Goal: Task Accomplishment & Management: Use online tool/utility

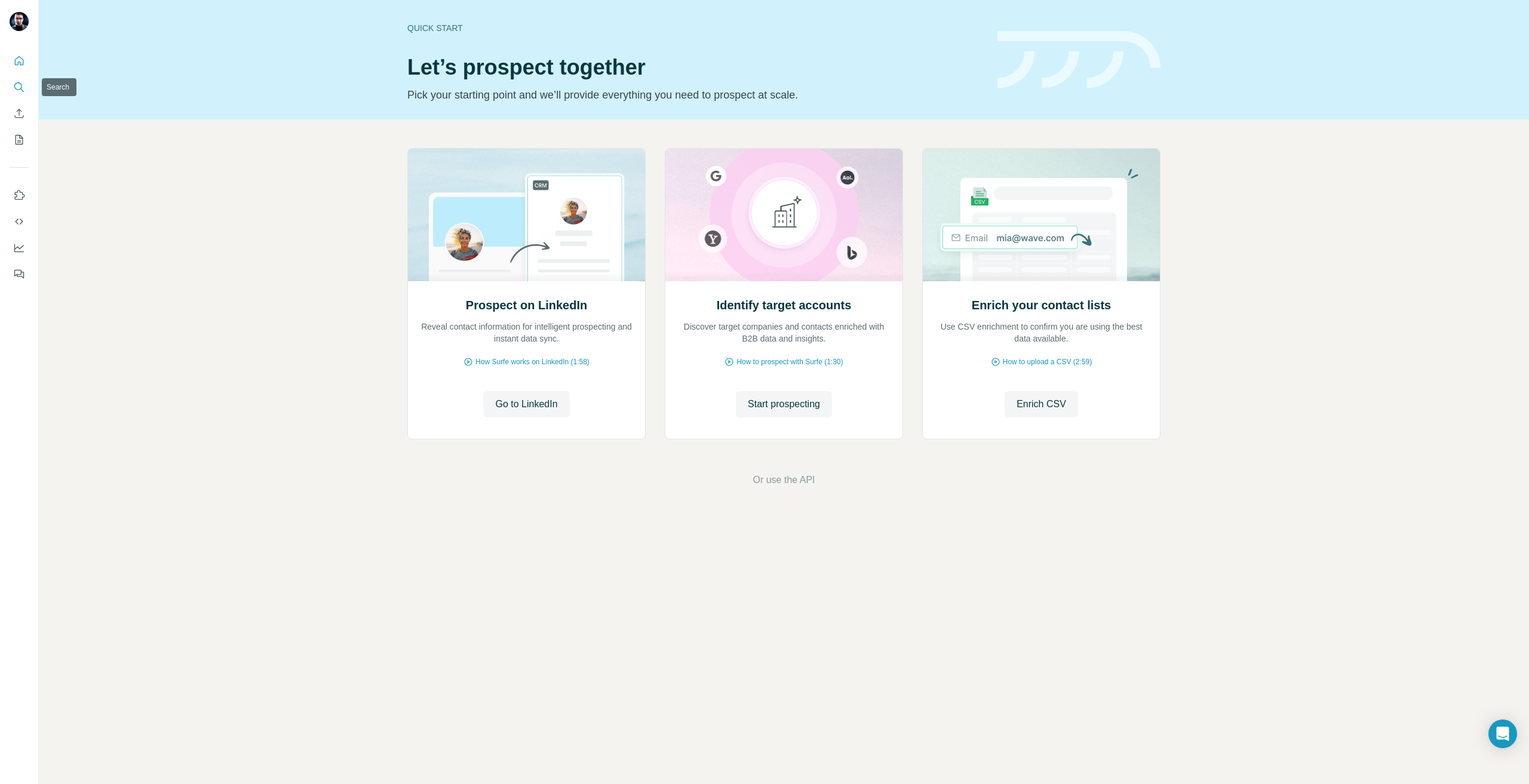
click at [14, 81] on button "Search" at bounding box center [19, 87] width 19 height 21
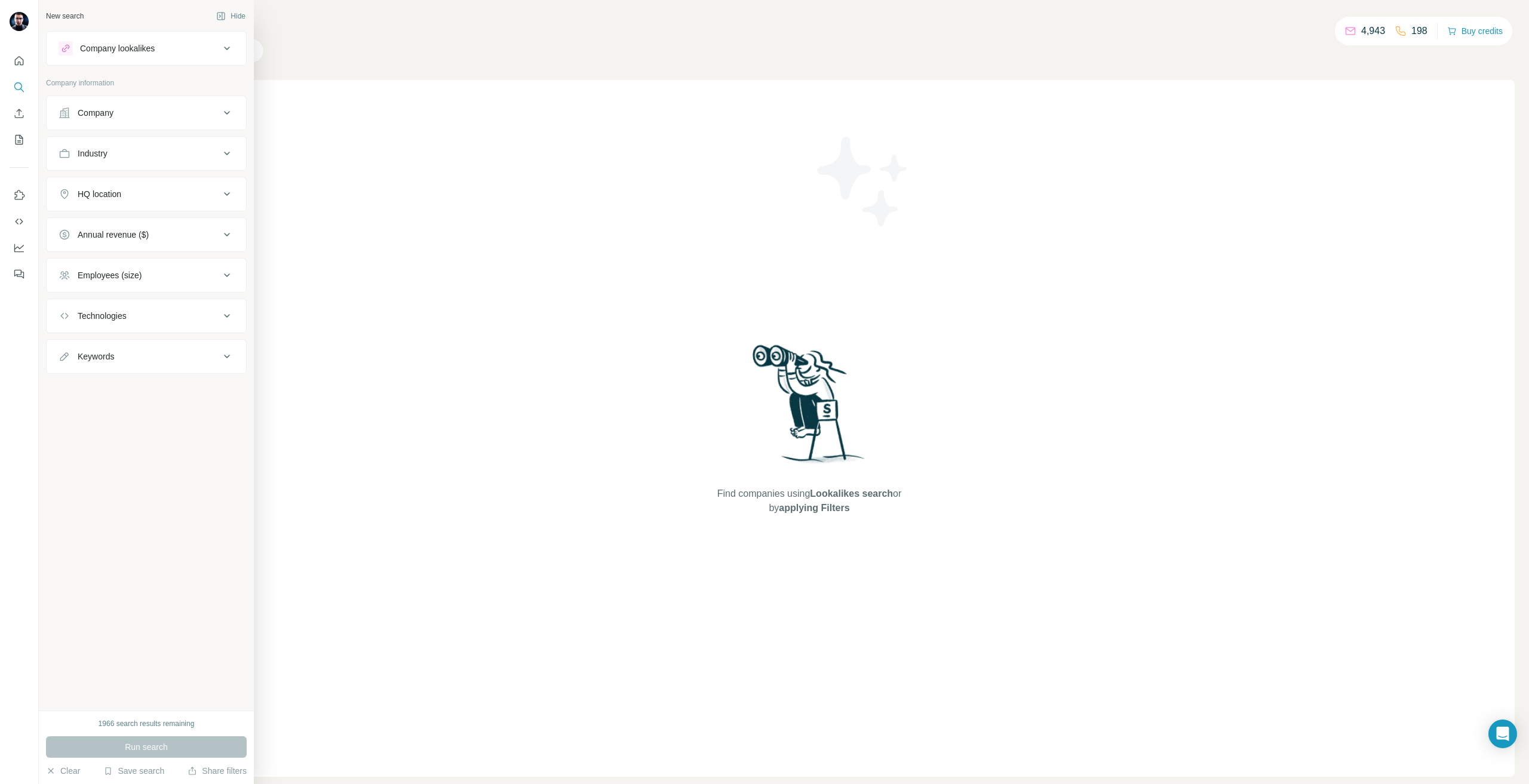
click at [78, 121] on button "Company" at bounding box center [146, 113] width 200 height 29
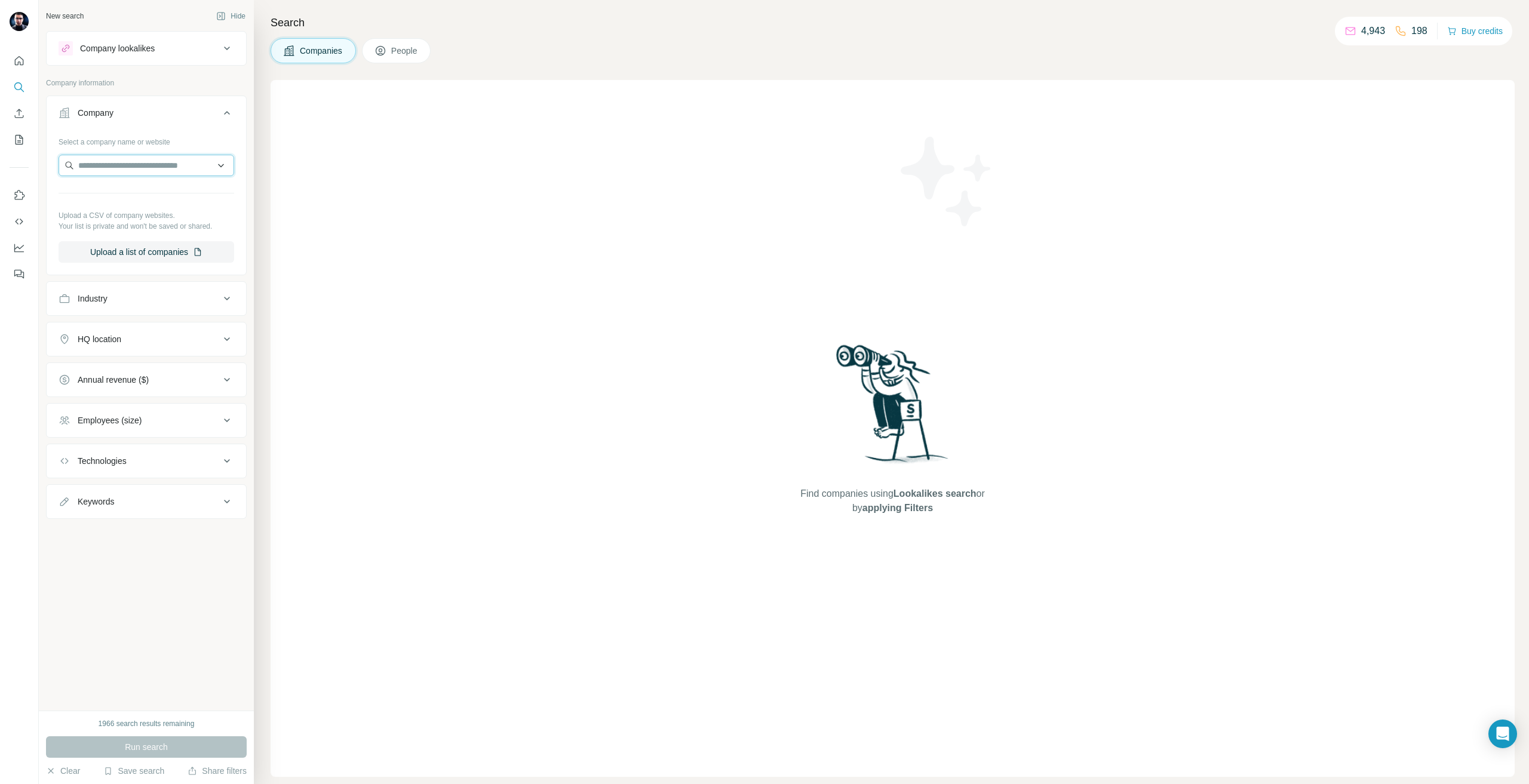
click at [115, 167] on input "text" at bounding box center [146, 165] width 175 height 21
type input "********"
click at [98, 198] on p "[DOMAIN_NAME]" at bounding box center [121, 203] width 57 height 11
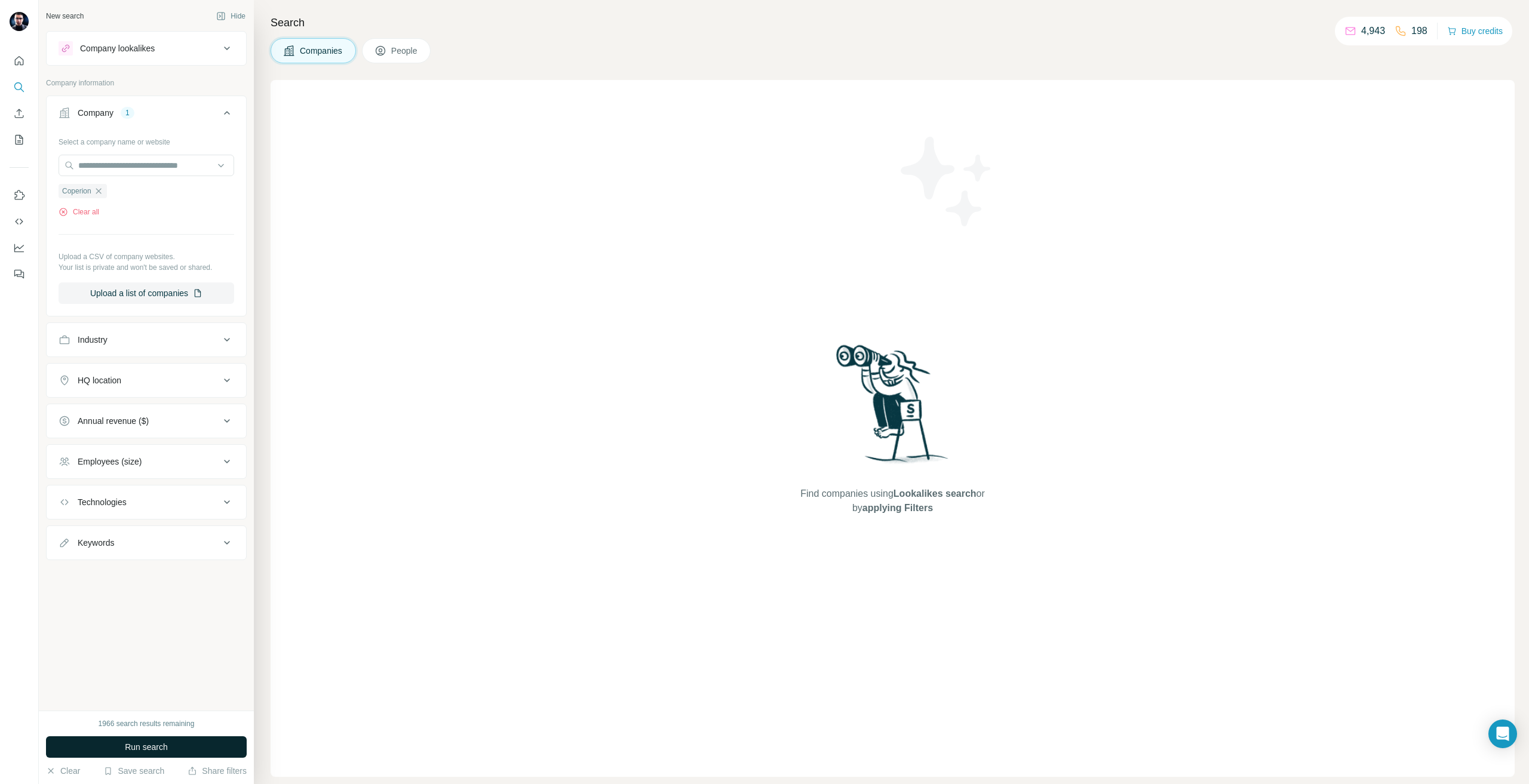
click at [147, 751] on span "Run search" at bounding box center [146, 747] width 43 height 12
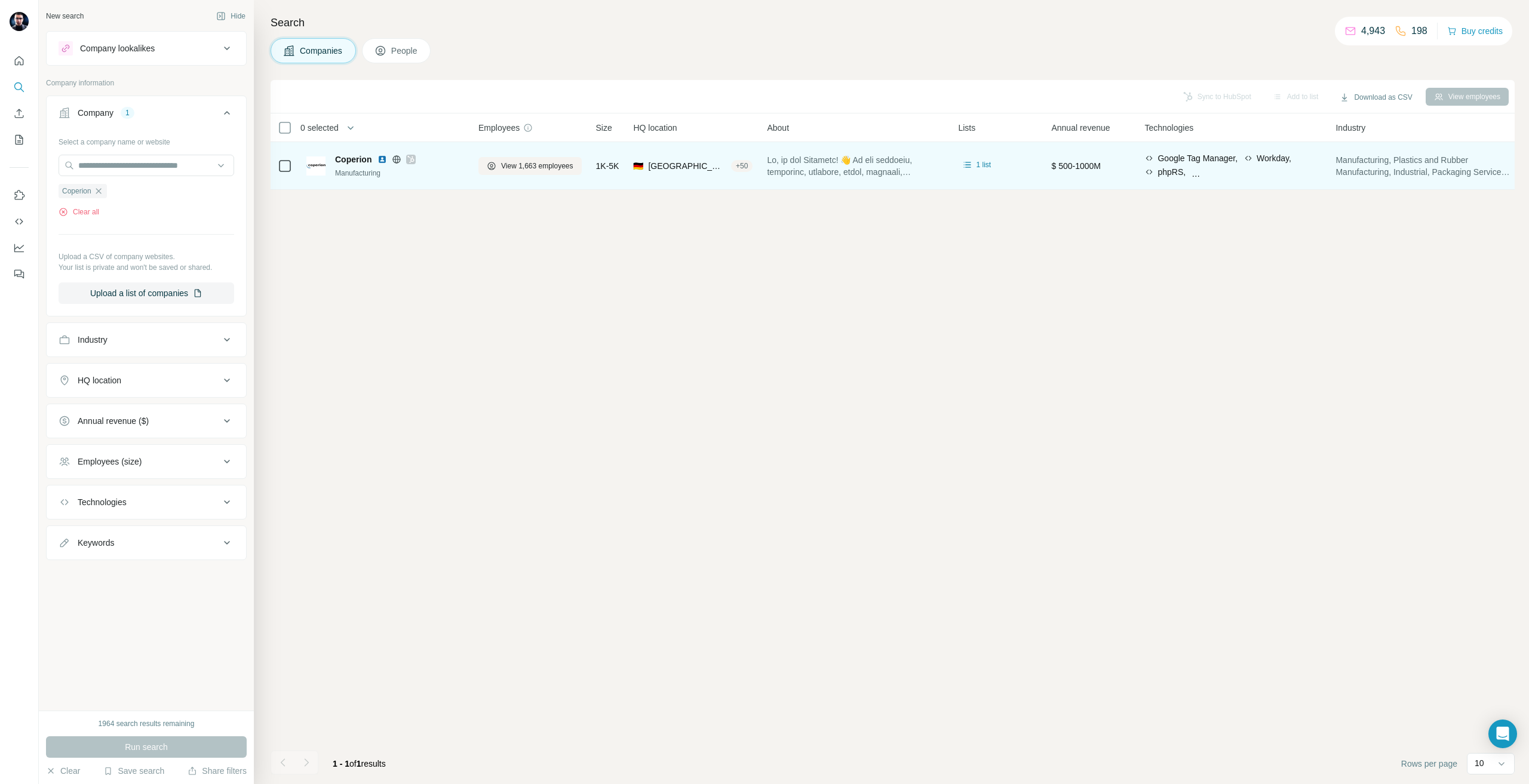
click at [539, 182] on td "View 1,663 employees" at bounding box center [530, 165] width 118 height 48
click at [533, 175] on div "View 1,663 employees" at bounding box center [530, 166] width 103 height 33
click at [525, 170] on span "View 1,663 employees" at bounding box center [537, 165] width 72 height 11
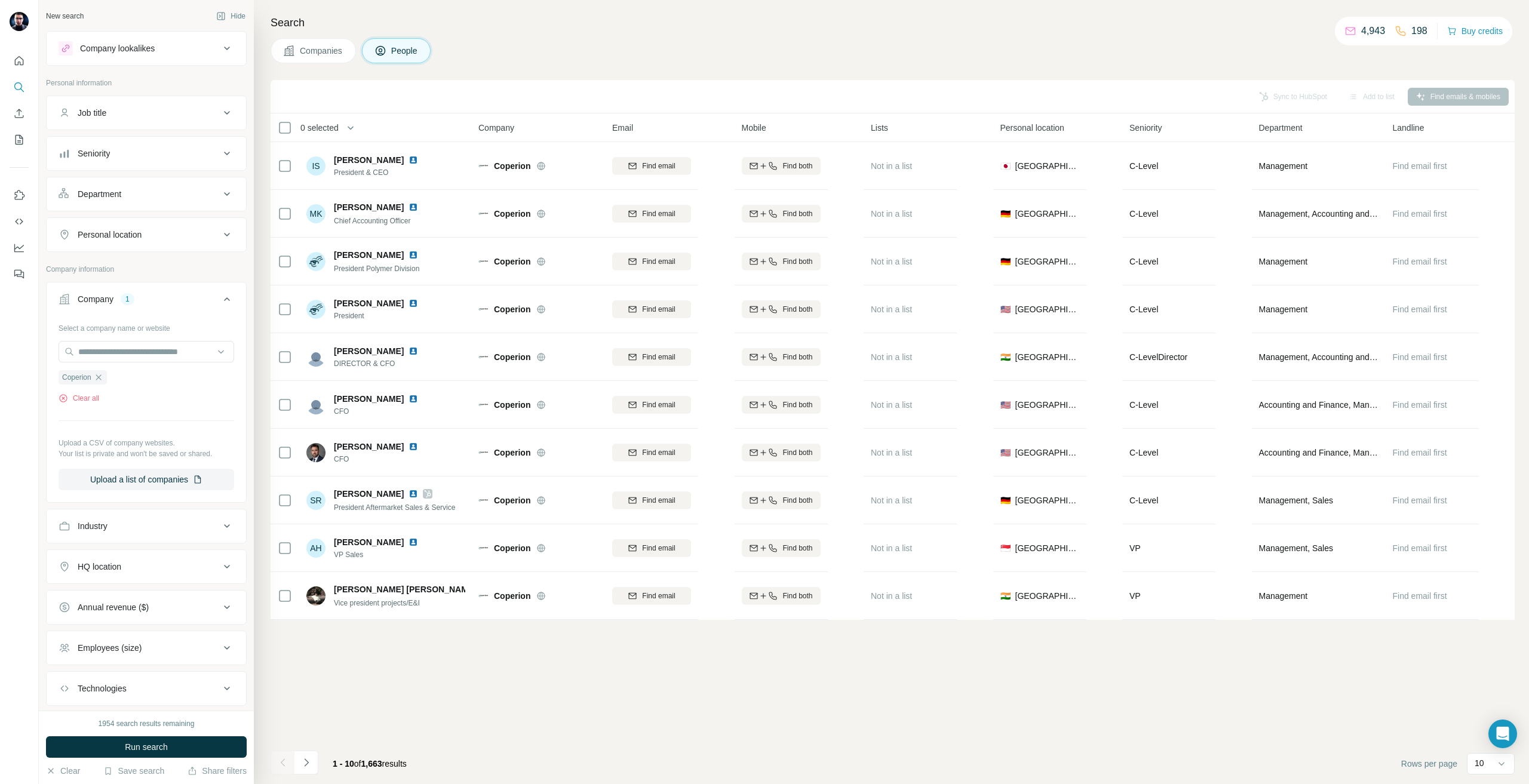
click at [74, 582] on div "HQ location" at bounding box center [147, 567] width 201 height 35
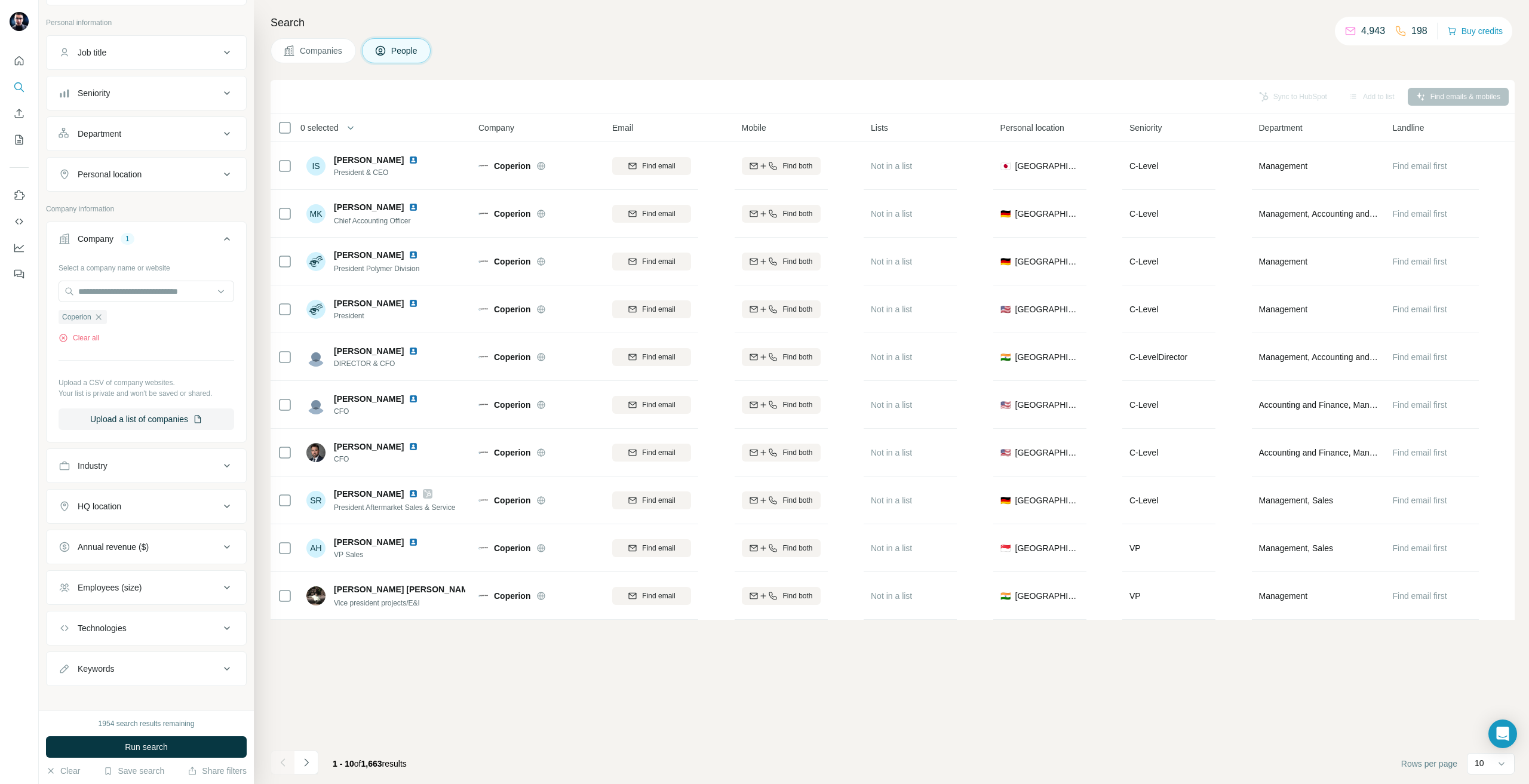
scroll to position [70, 0]
click at [114, 157] on button "Personal location" at bounding box center [146, 165] width 200 height 29
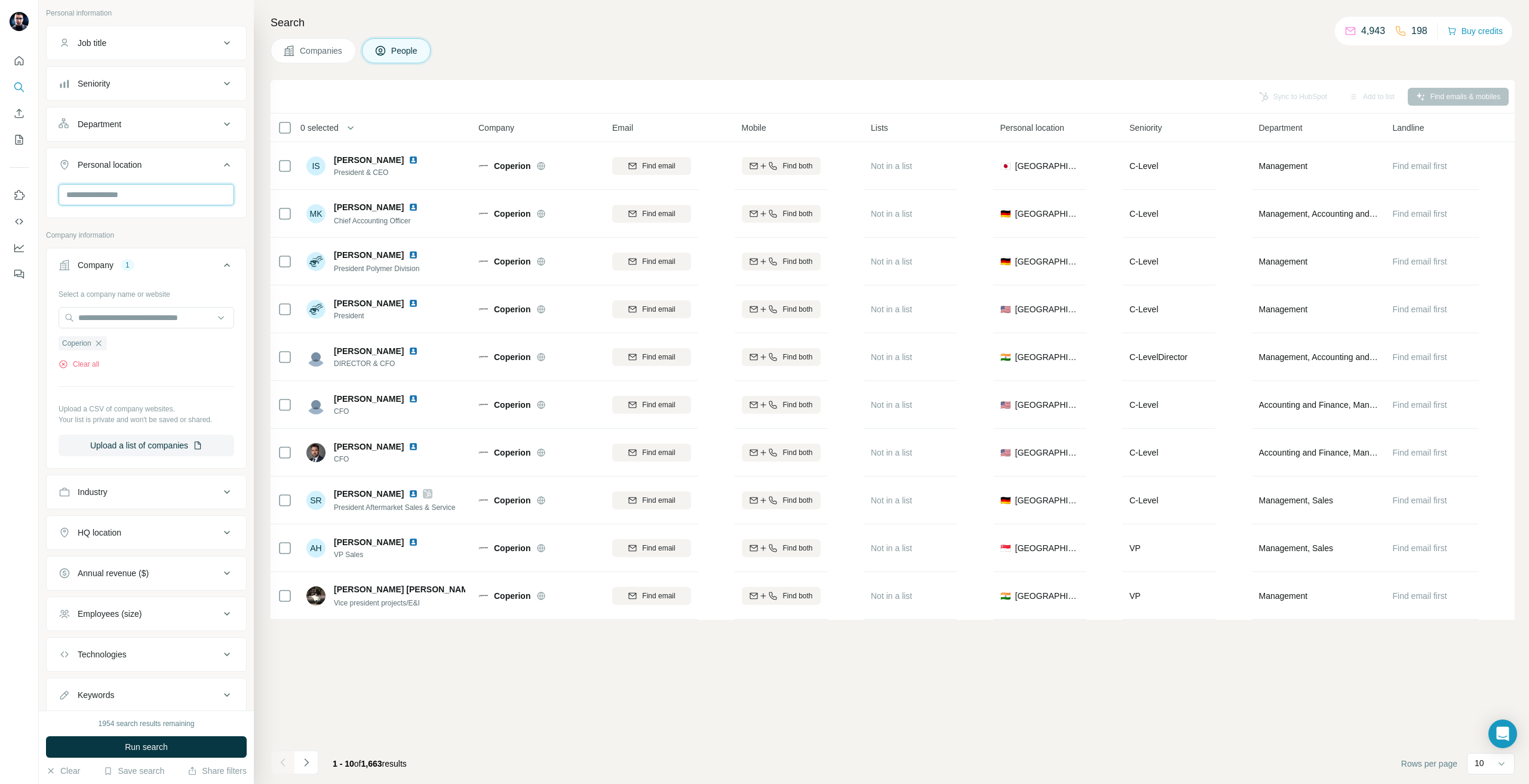
type input "*"
click at [116, 196] on input "text" at bounding box center [146, 195] width 175 height 21
type input "****"
click at [135, 231] on div "🇩🇪 [GEOGRAPHIC_DATA]" at bounding box center [141, 227] width 146 height 14
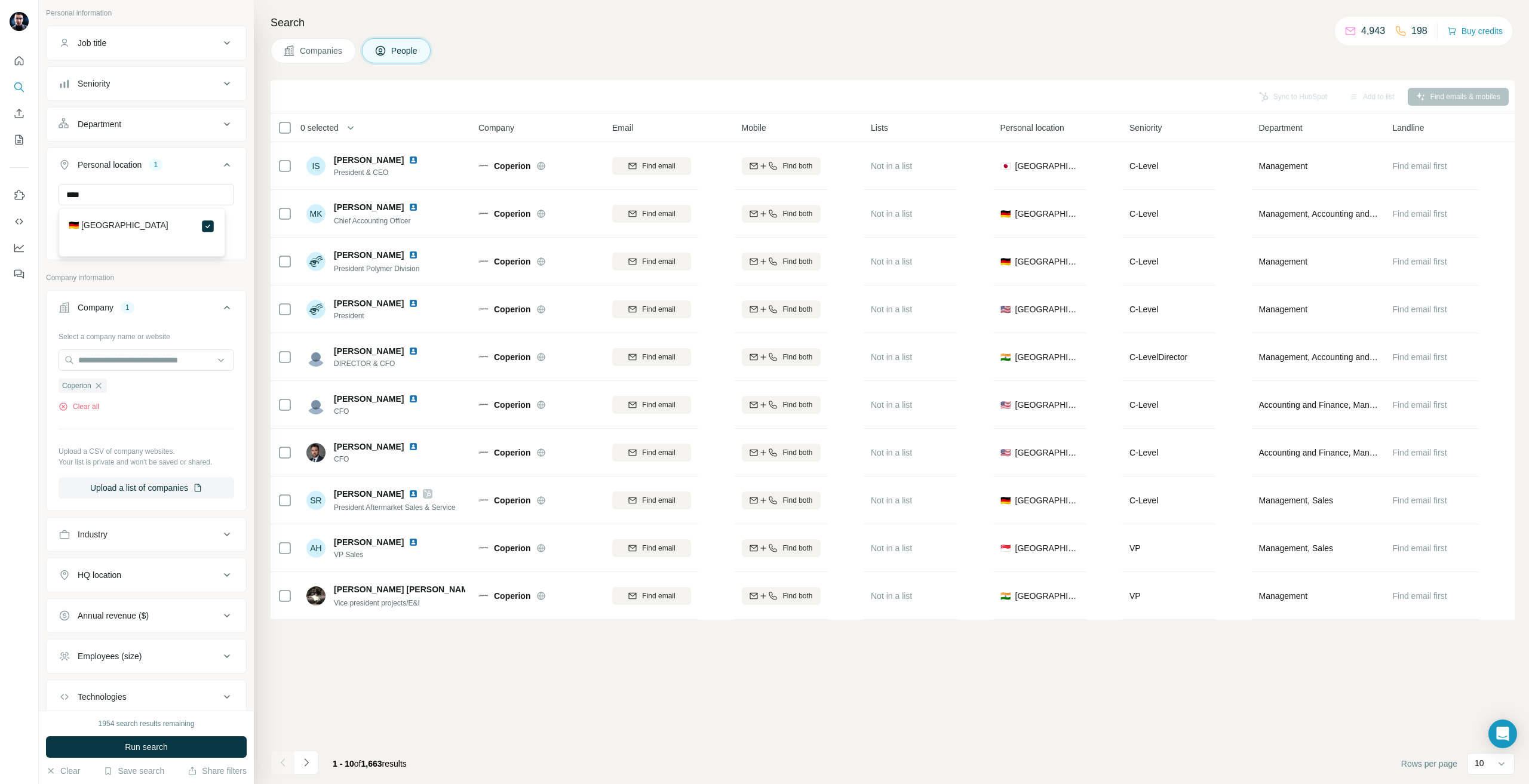
click at [139, 748] on span "Run search" at bounding box center [146, 747] width 43 height 12
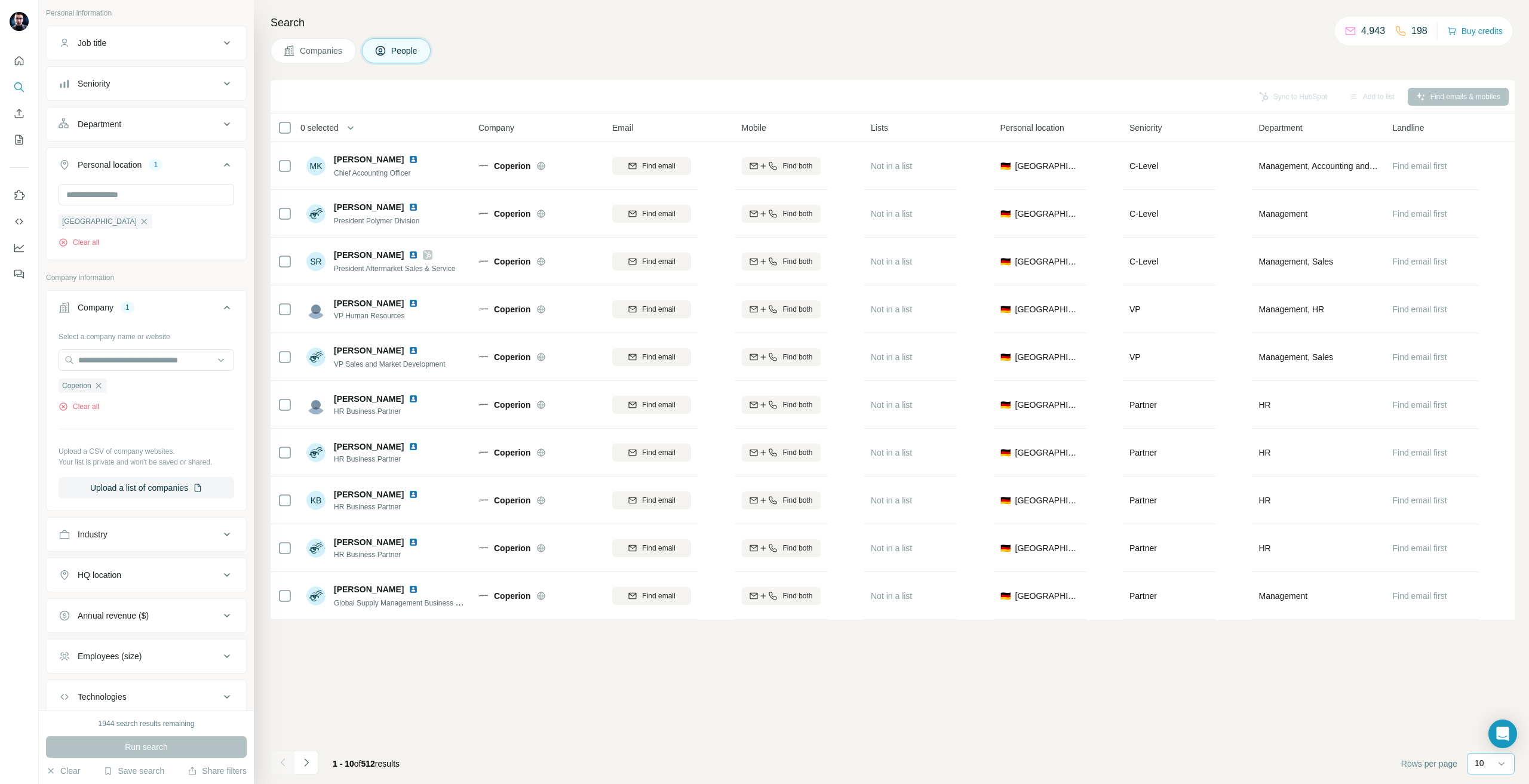
click at [1481, 763] on p "10" at bounding box center [1479, 763] width 9 height 12
click at [1479, 738] on p "10" at bounding box center [1481, 737] width 9 height 12
click at [1479, 762] on p "10" at bounding box center [1479, 763] width 9 height 12
click at [1490, 673] on div "60" at bounding box center [1491, 672] width 28 height 12
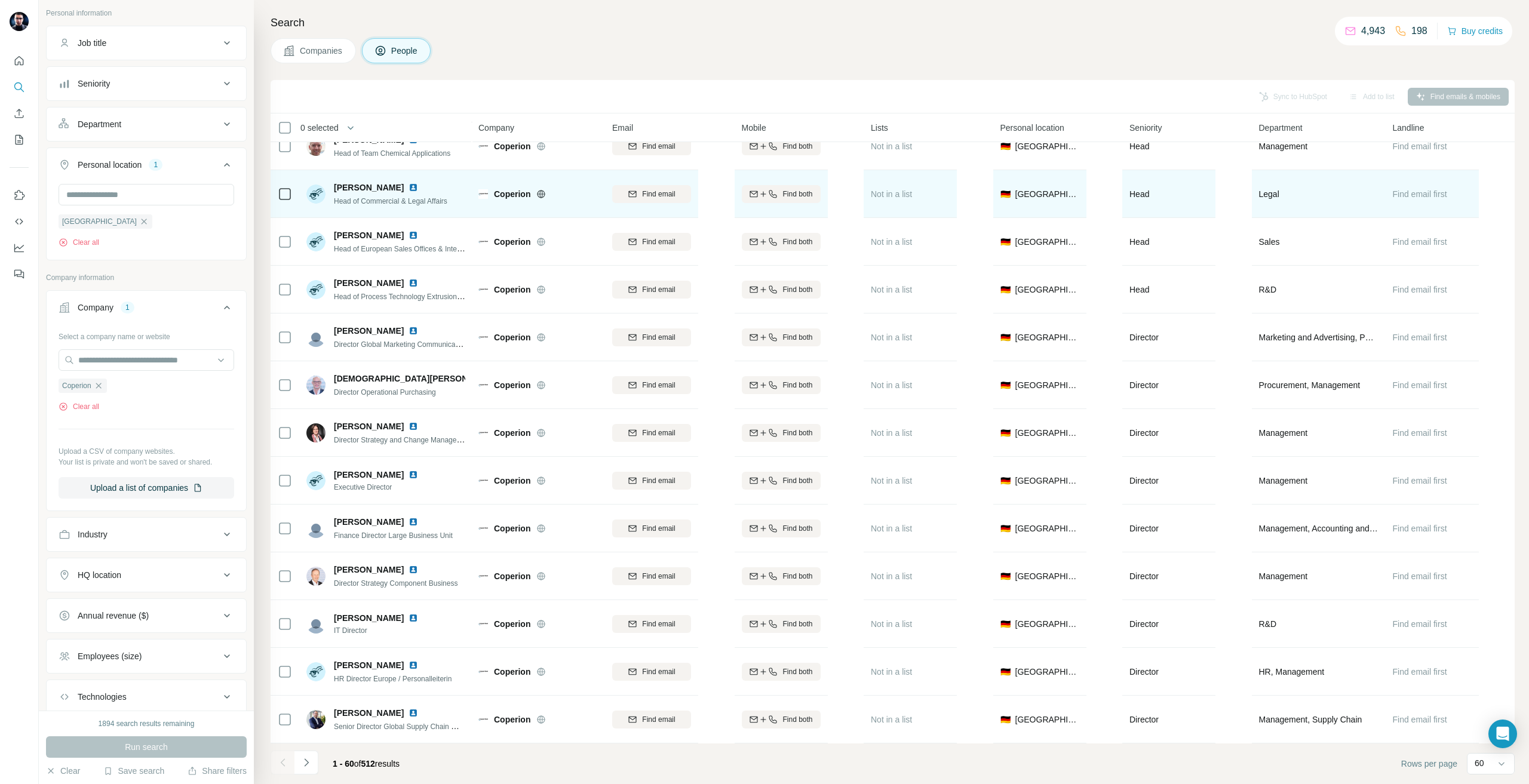
scroll to position [1853, 0]
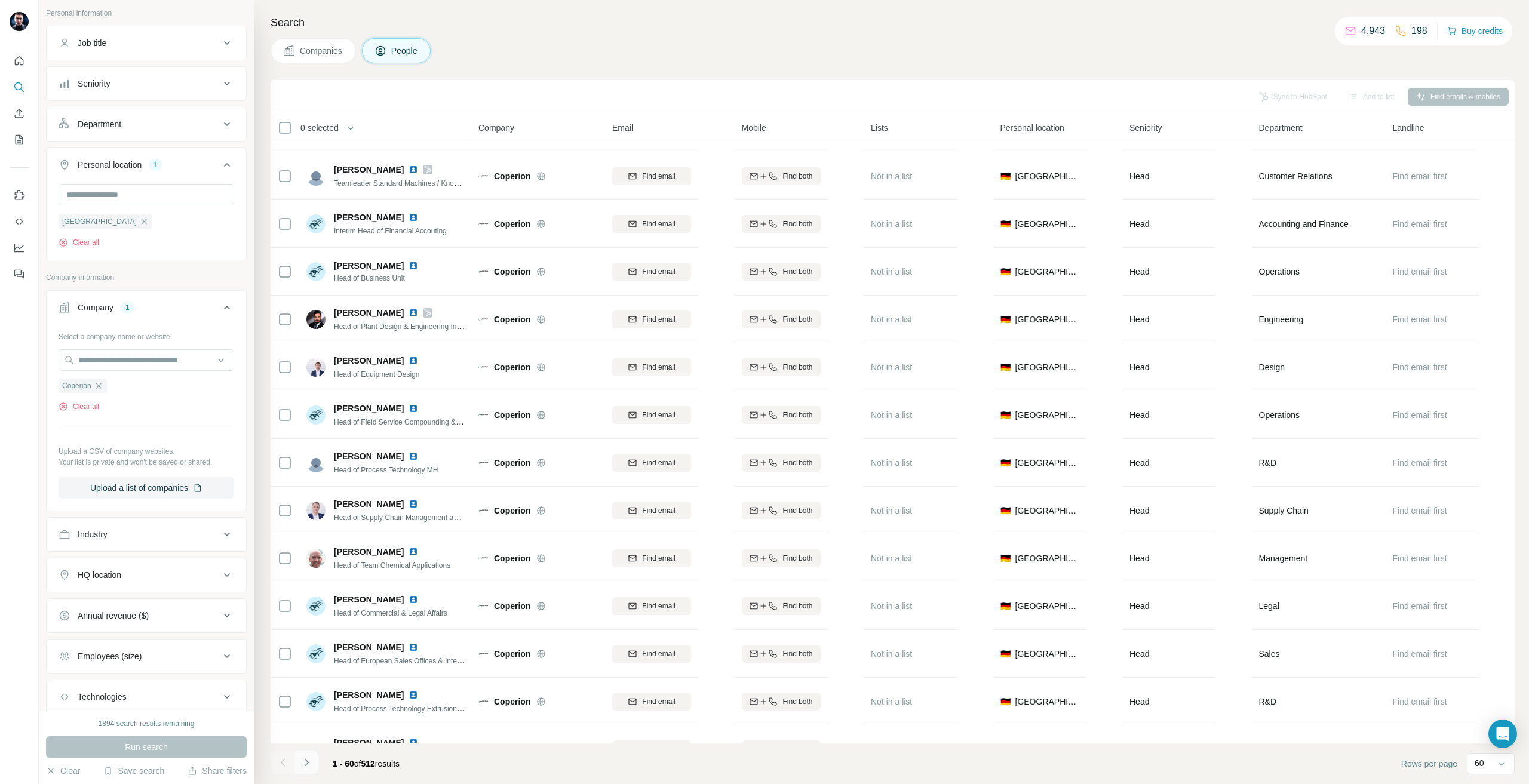
click at [304, 770] on button "Navigate to next page" at bounding box center [307, 763] width 24 height 24
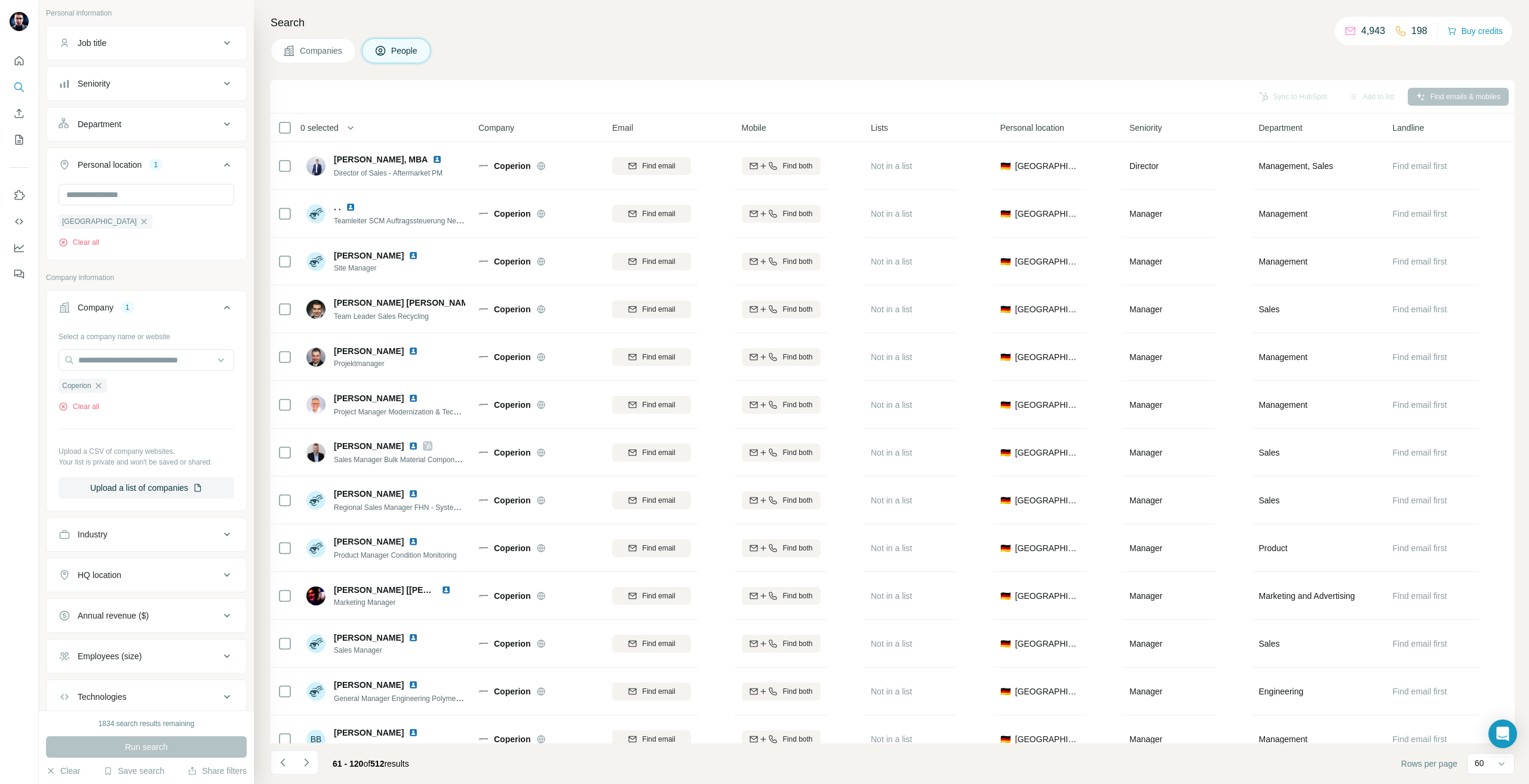
click at [123, 47] on div "Job title" at bounding box center [139, 43] width 161 height 12
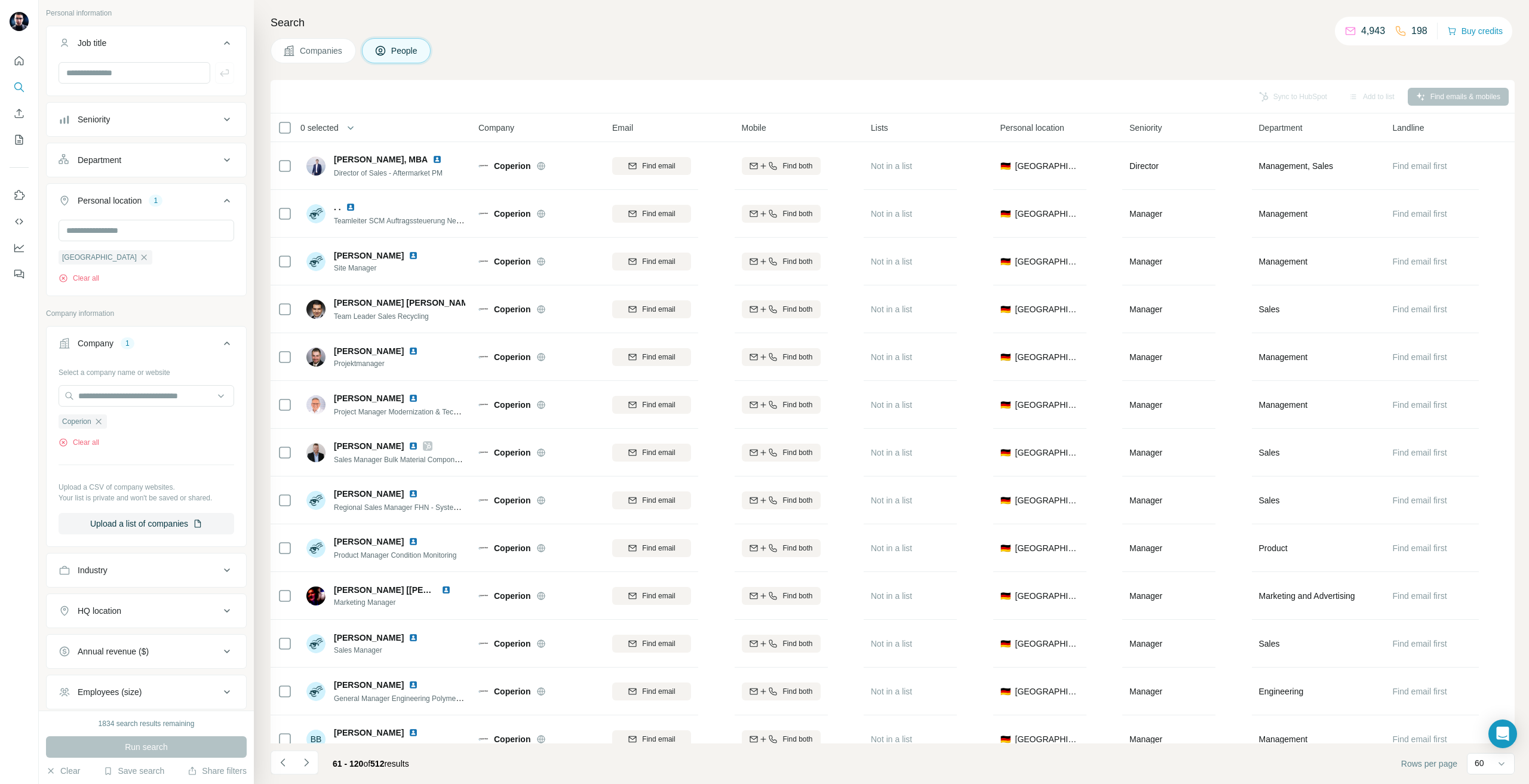
click at [93, 58] on button "Job title" at bounding box center [146, 45] width 200 height 33
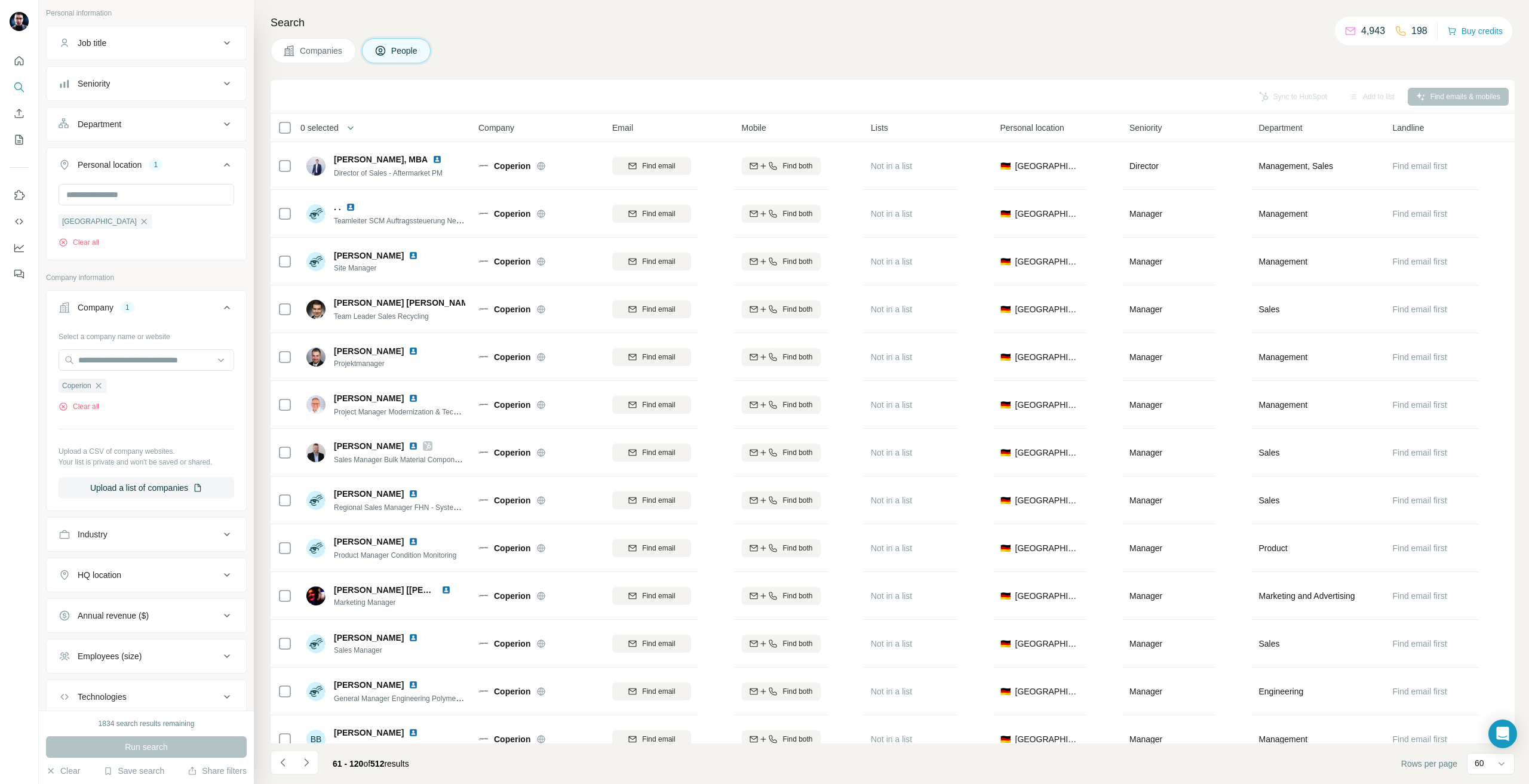
click at [92, 48] on div "Job title" at bounding box center [92, 43] width 29 height 12
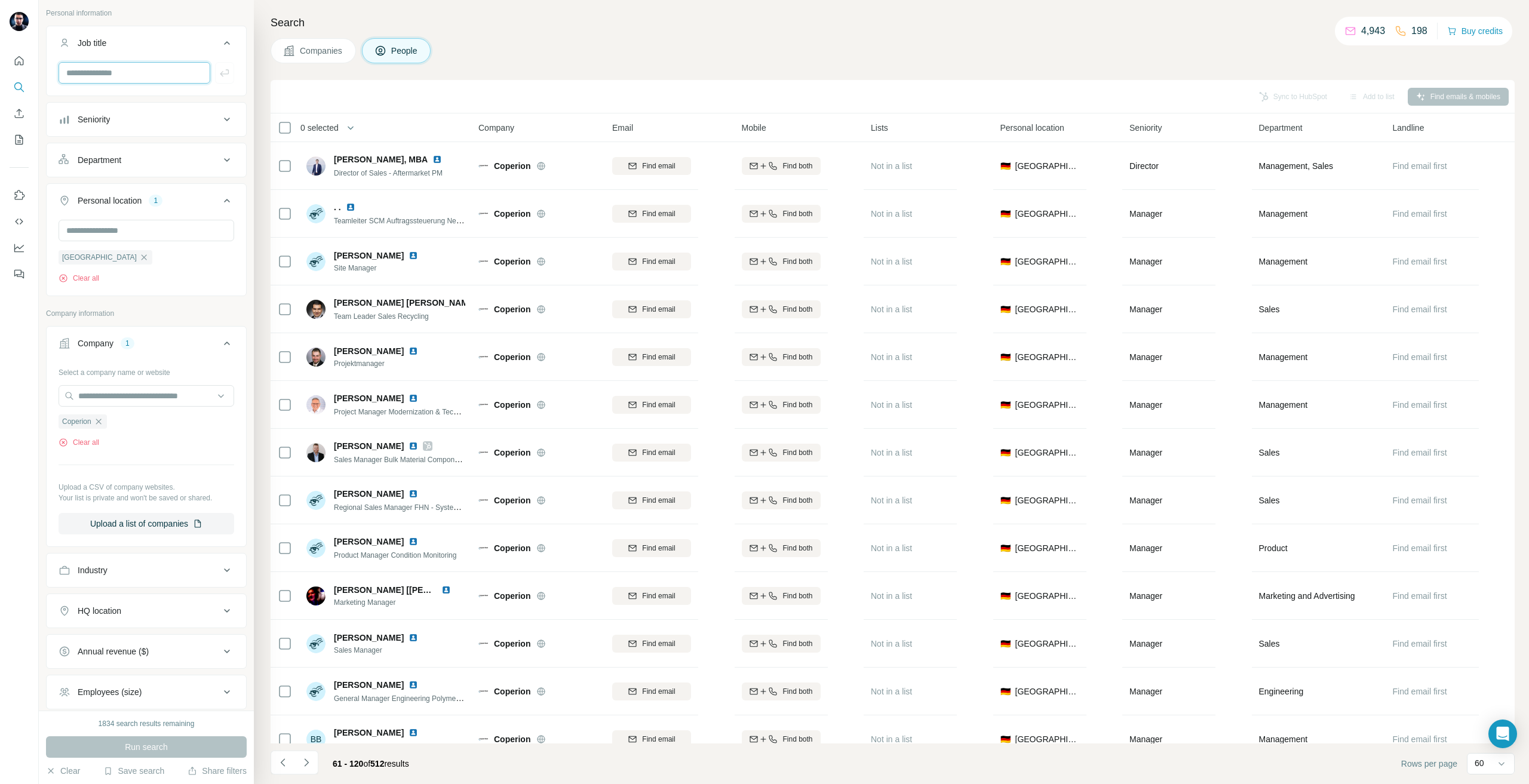
click at [99, 81] on input "text" at bounding box center [134, 73] width 152 height 21
type input "*********"
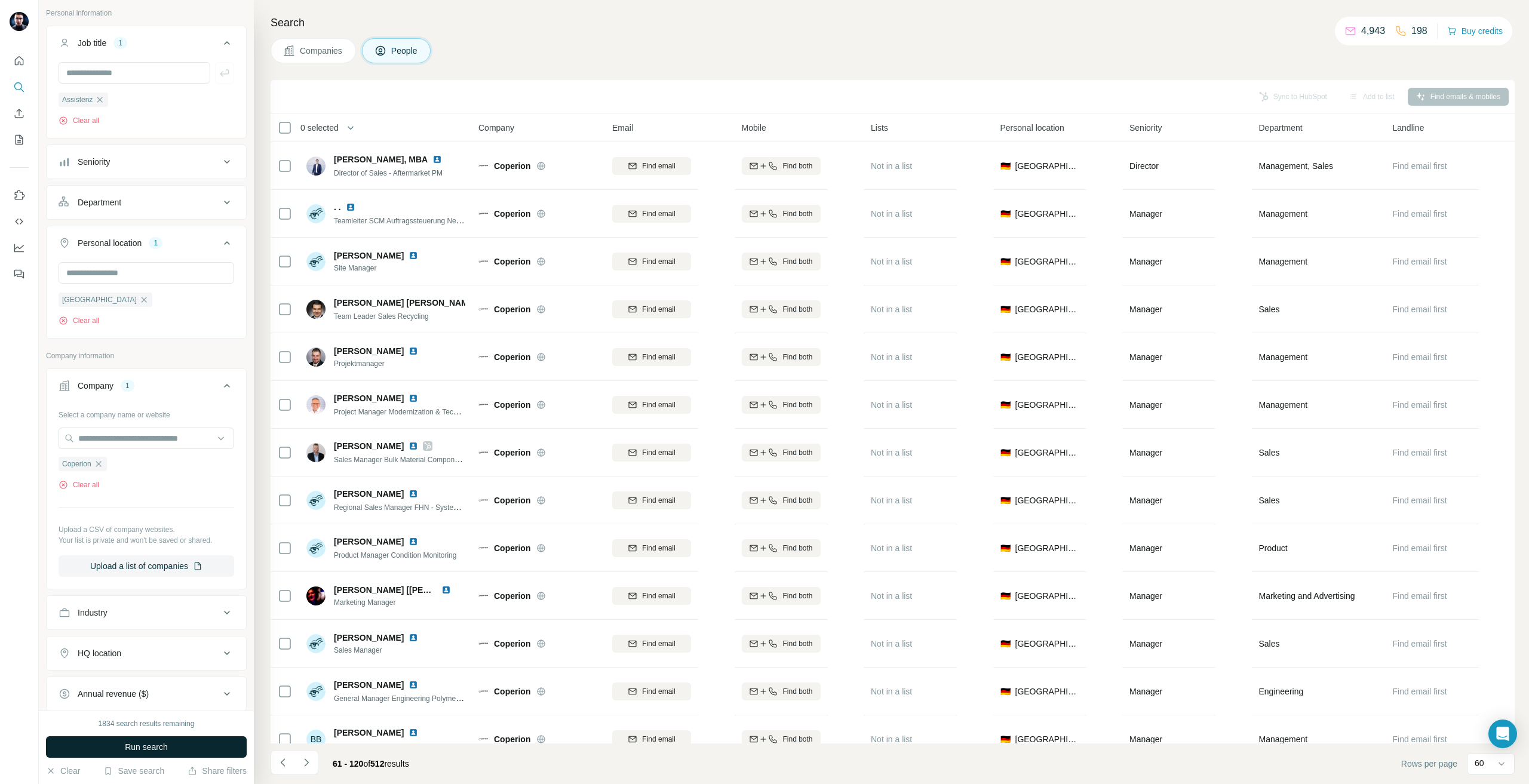
click at [120, 742] on button "Run search" at bounding box center [147, 747] width 201 height 21
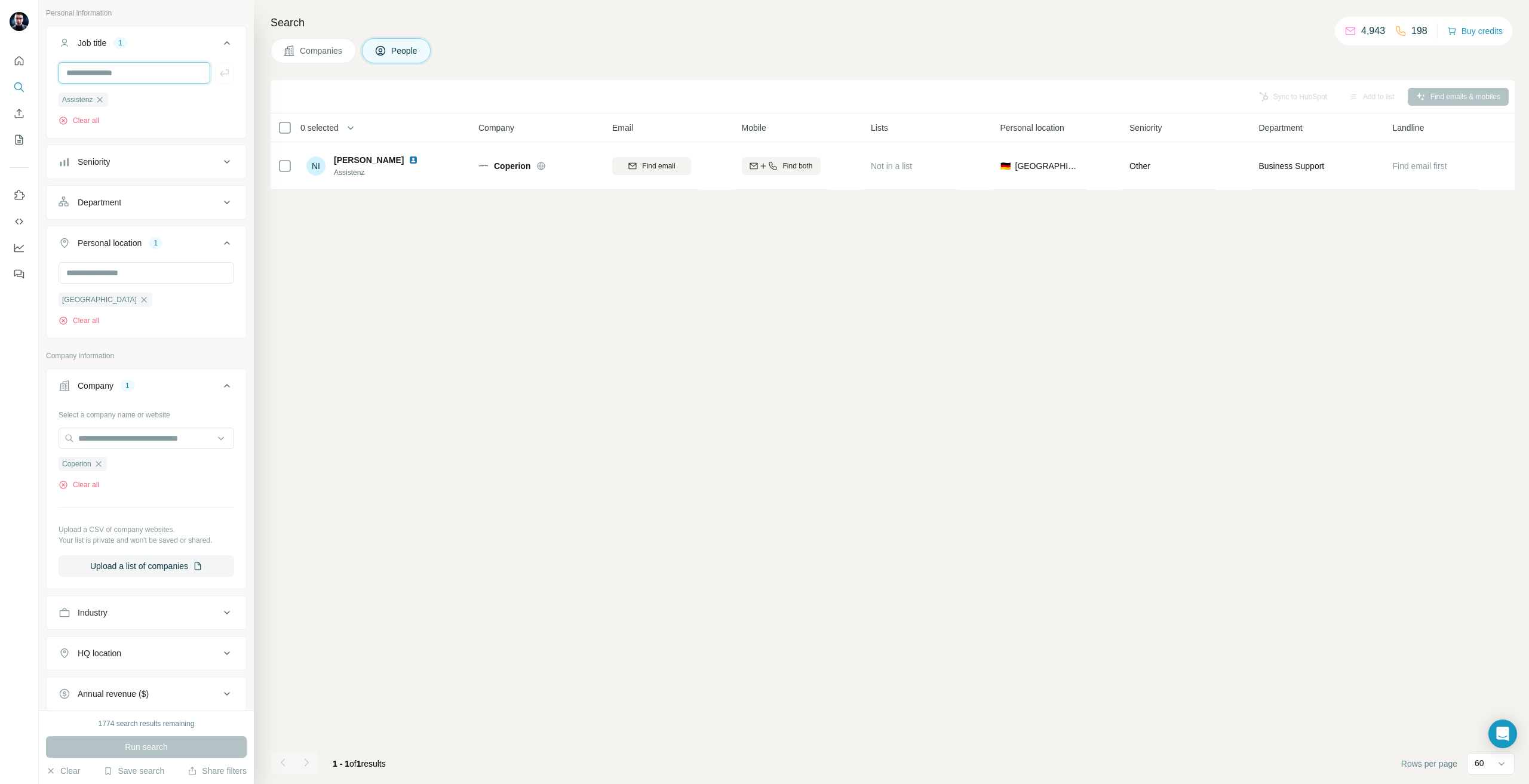
click at [105, 76] on input "text" at bounding box center [134, 73] width 152 height 21
type input "**********"
click at [165, 758] on div "1774 search results remaining Run search Clear Save search Share filters" at bounding box center [146, 747] width 215 height 73
click at [156, 753] on span "Run search" at bounding box center [146, 747] width 43 height 12
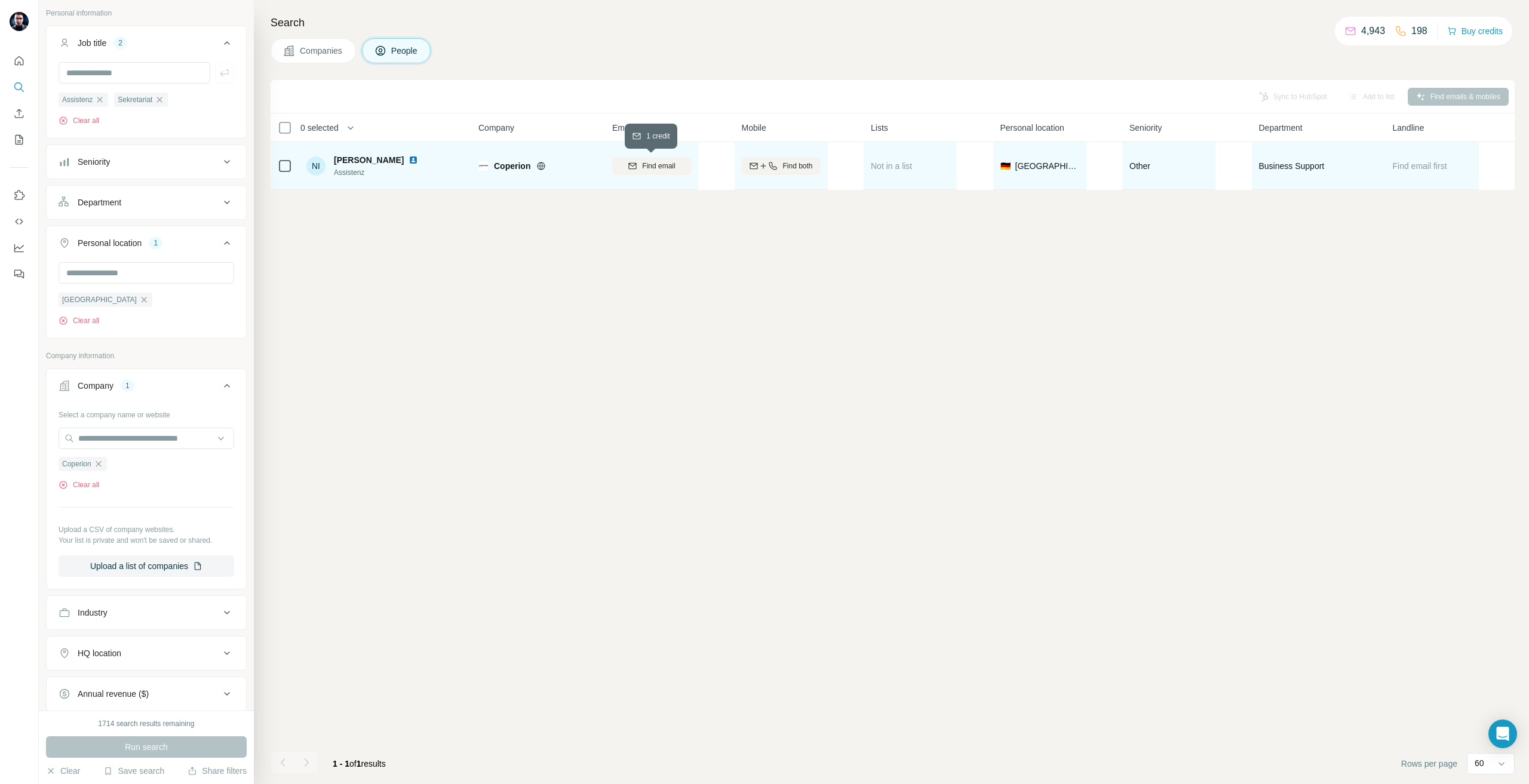
click at [652, 175] on button "Find email" at bounding box center [652, 165] width 79 height 18
click at [481, 247] on div "Sync to HubSpot Add to list Find emails & mobiles 0 selected People Company Ema…" at bounding box center [893, 432] width 1245 height 704
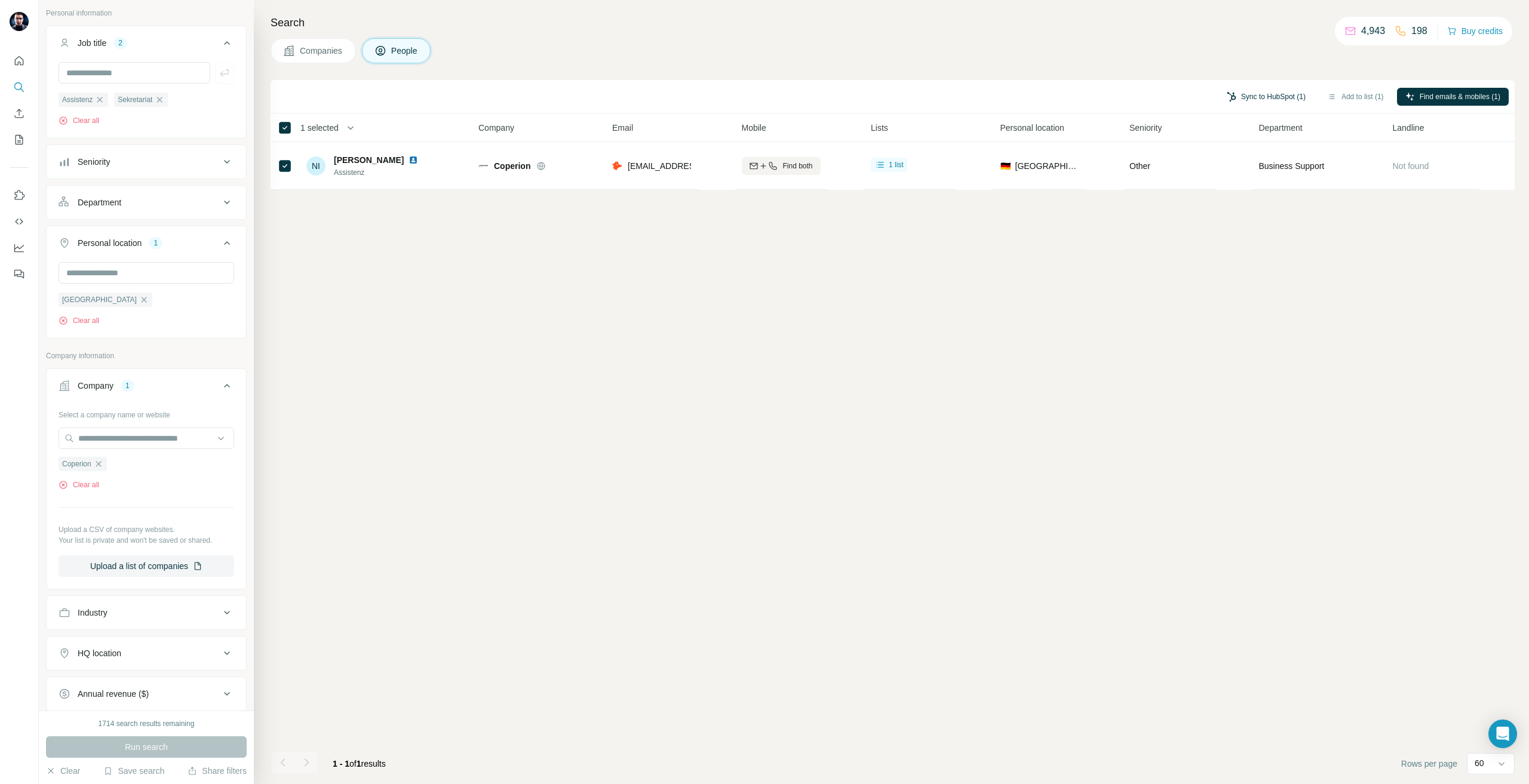
click at [1266, 98] on button "Sync to HubSpot (1)" at bounding box center [1267, 96] width 96 height 18
click at [1258, 192] on button "Sync to HubSpot" at bounding box center [1236, 200] width 133 height 24
click at [105, 98] on icon "button" at bounding box center [99, 99] width 9 height 9
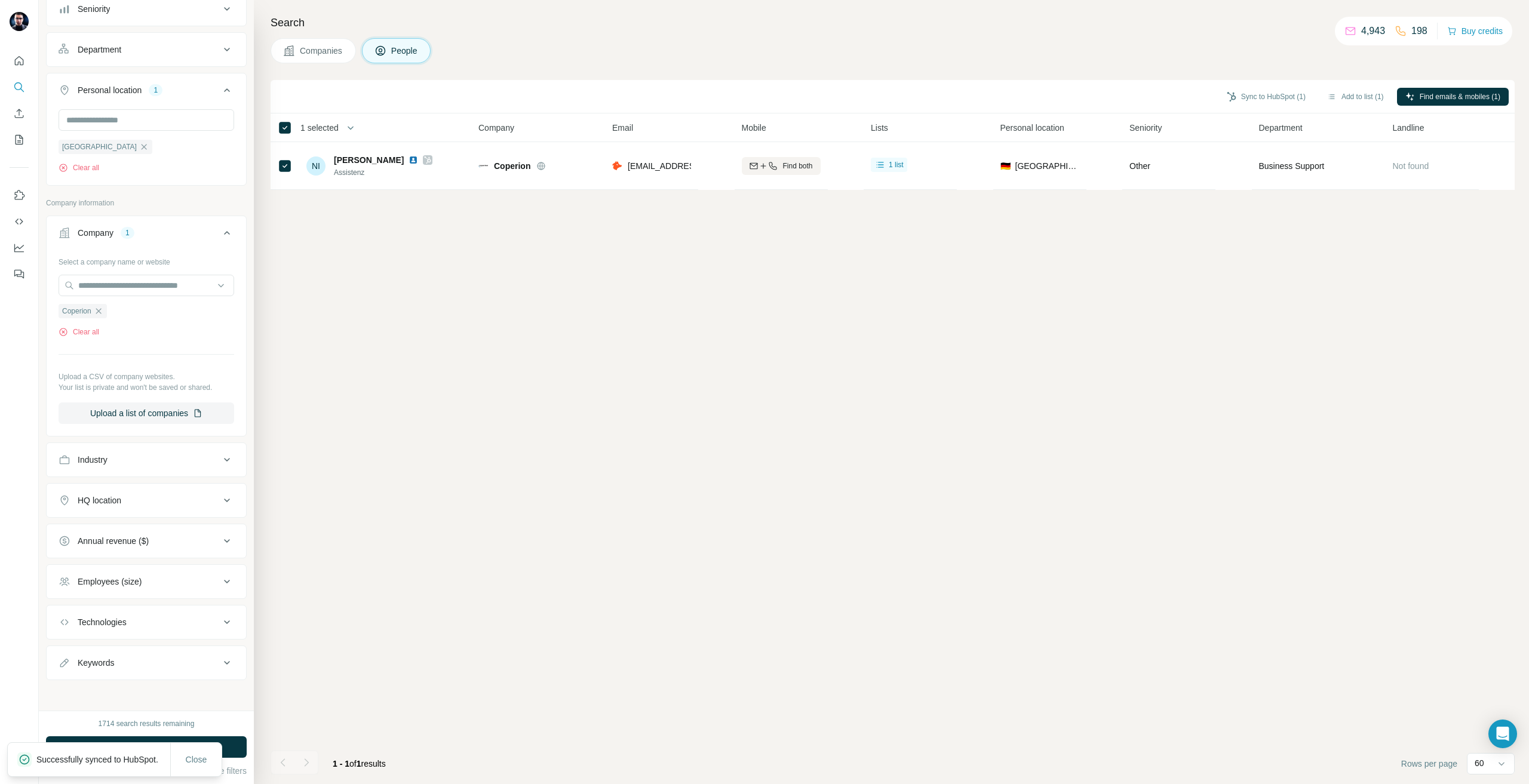
scroll to position [185, 0]
click at [148, 734] on div "1714 search results remaining Run search Clear Save search Share filters" at bounding box center [146, 747] width 215 height 73
click at [149, 744] on span "Run search" at bounding box center [146, 747] width 43 height 12
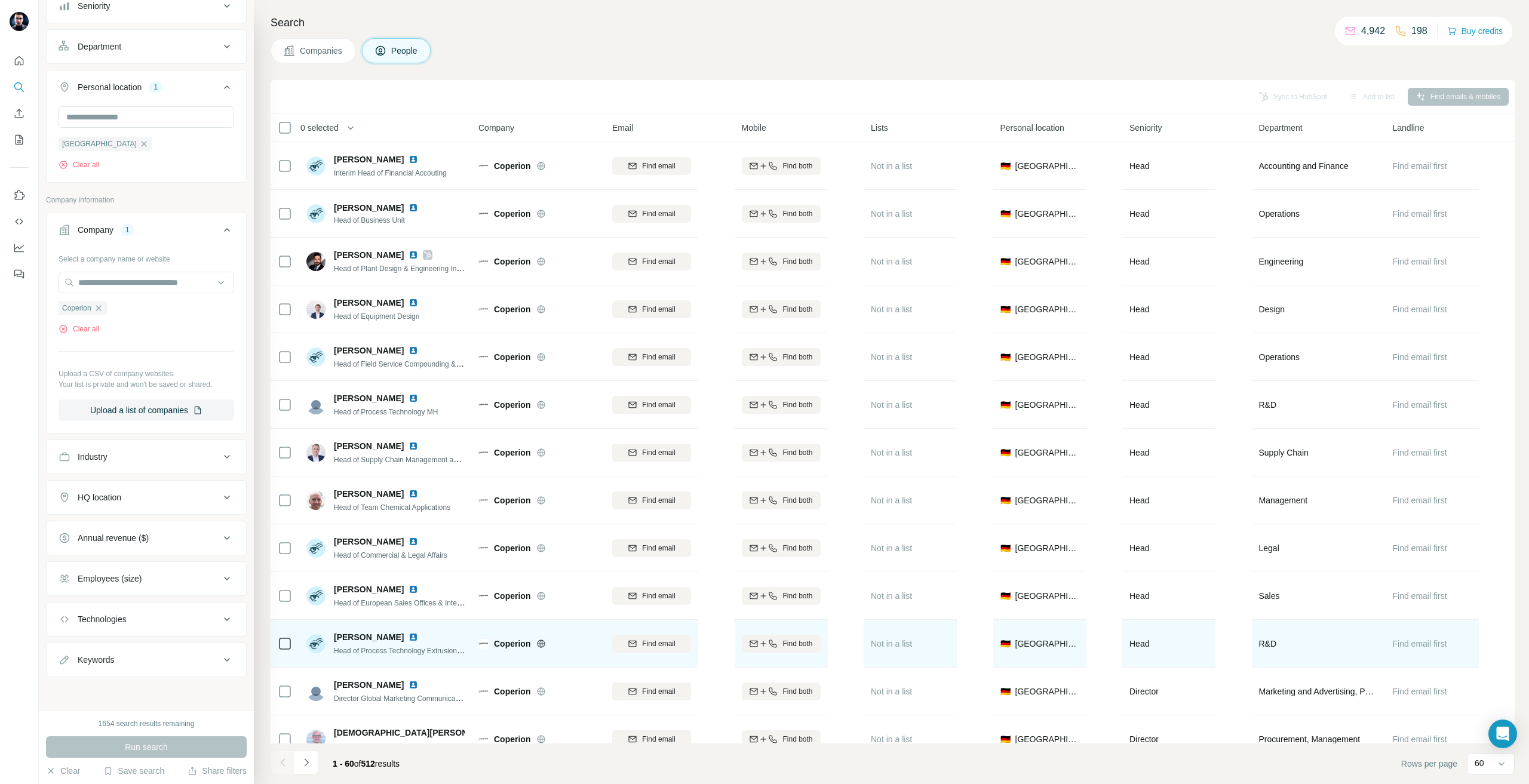
scroll to position [2271, 0]
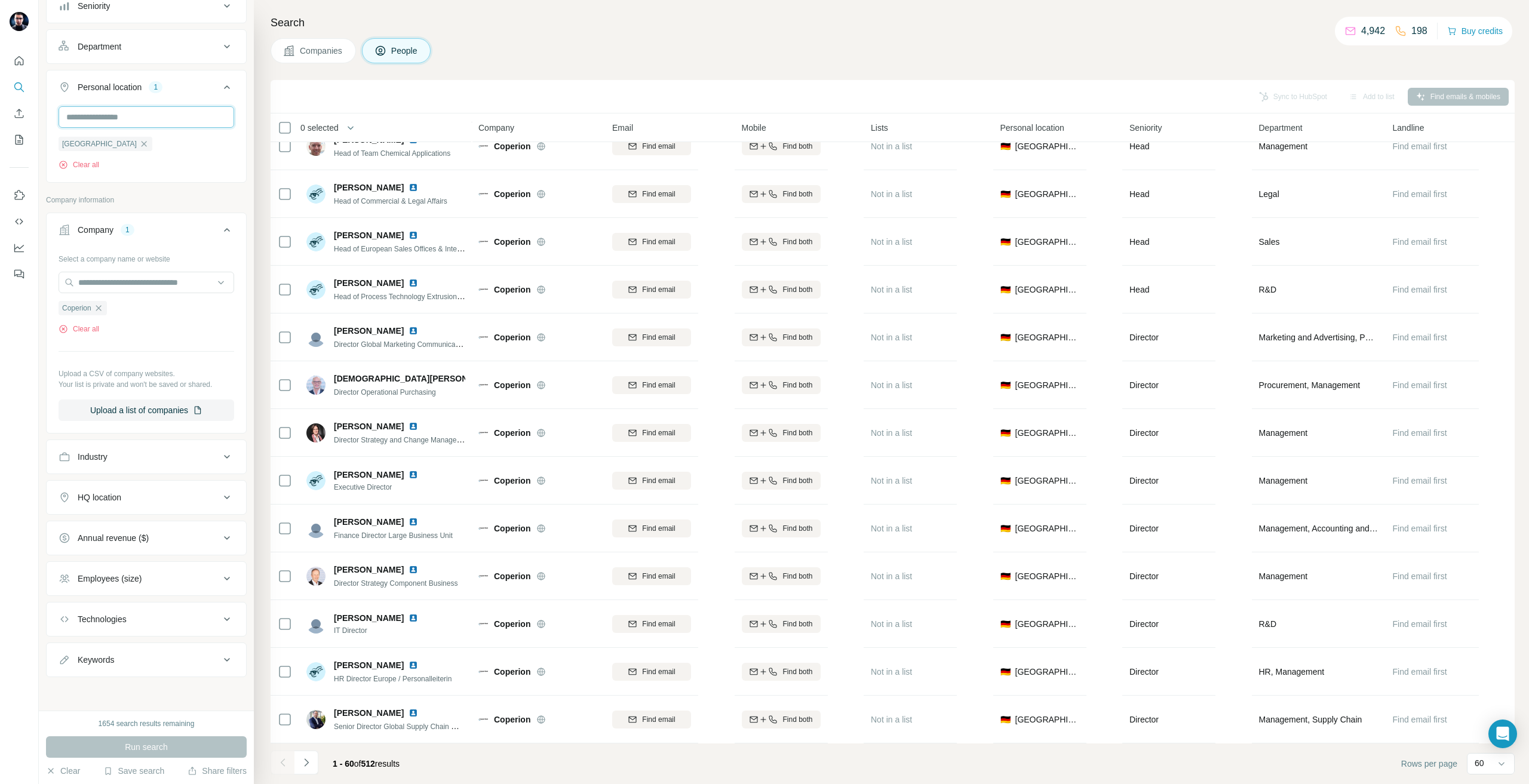
click at [105, 110] on input "text" at bounding box center [146, 117] width 175 height 21
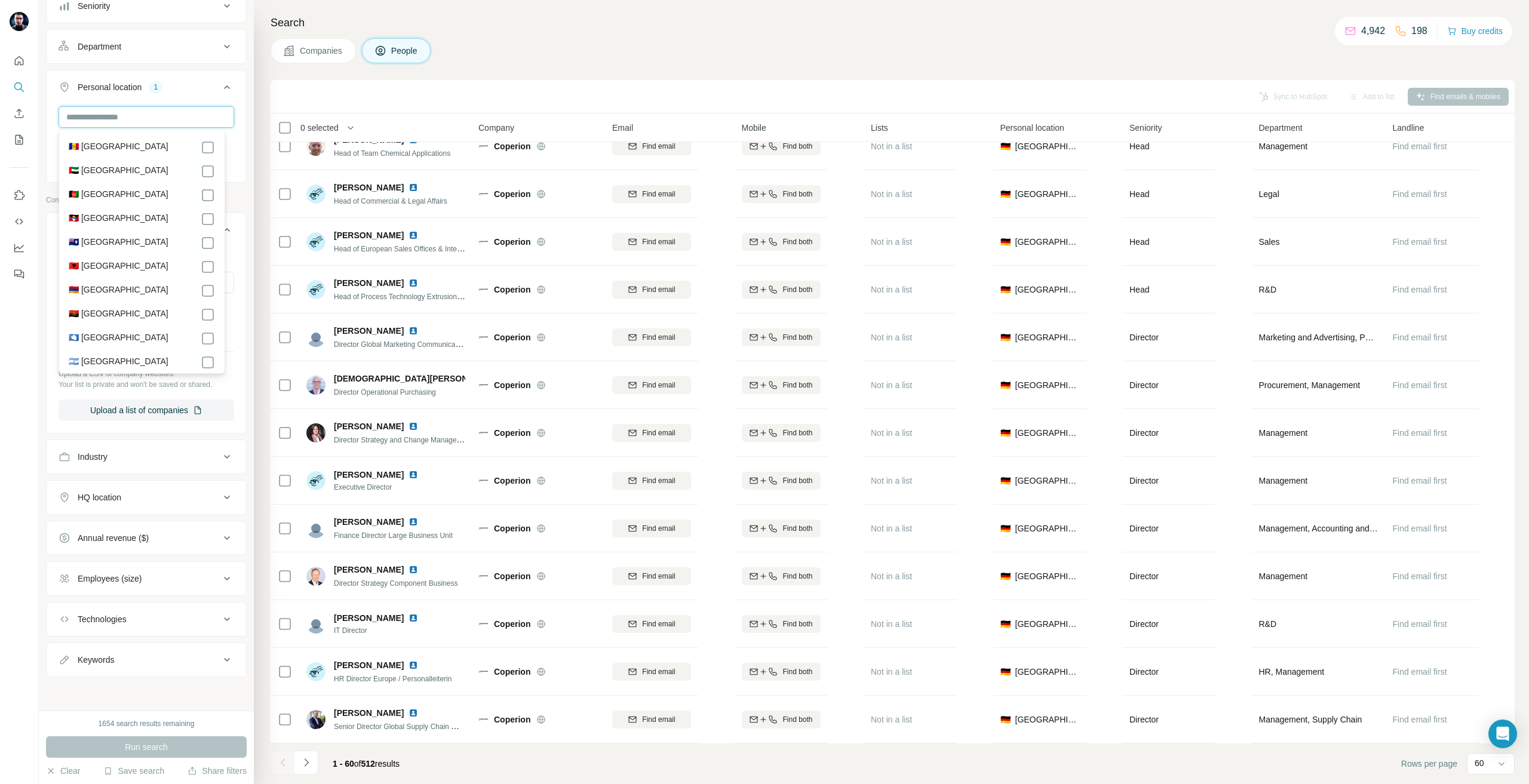
type input "*"
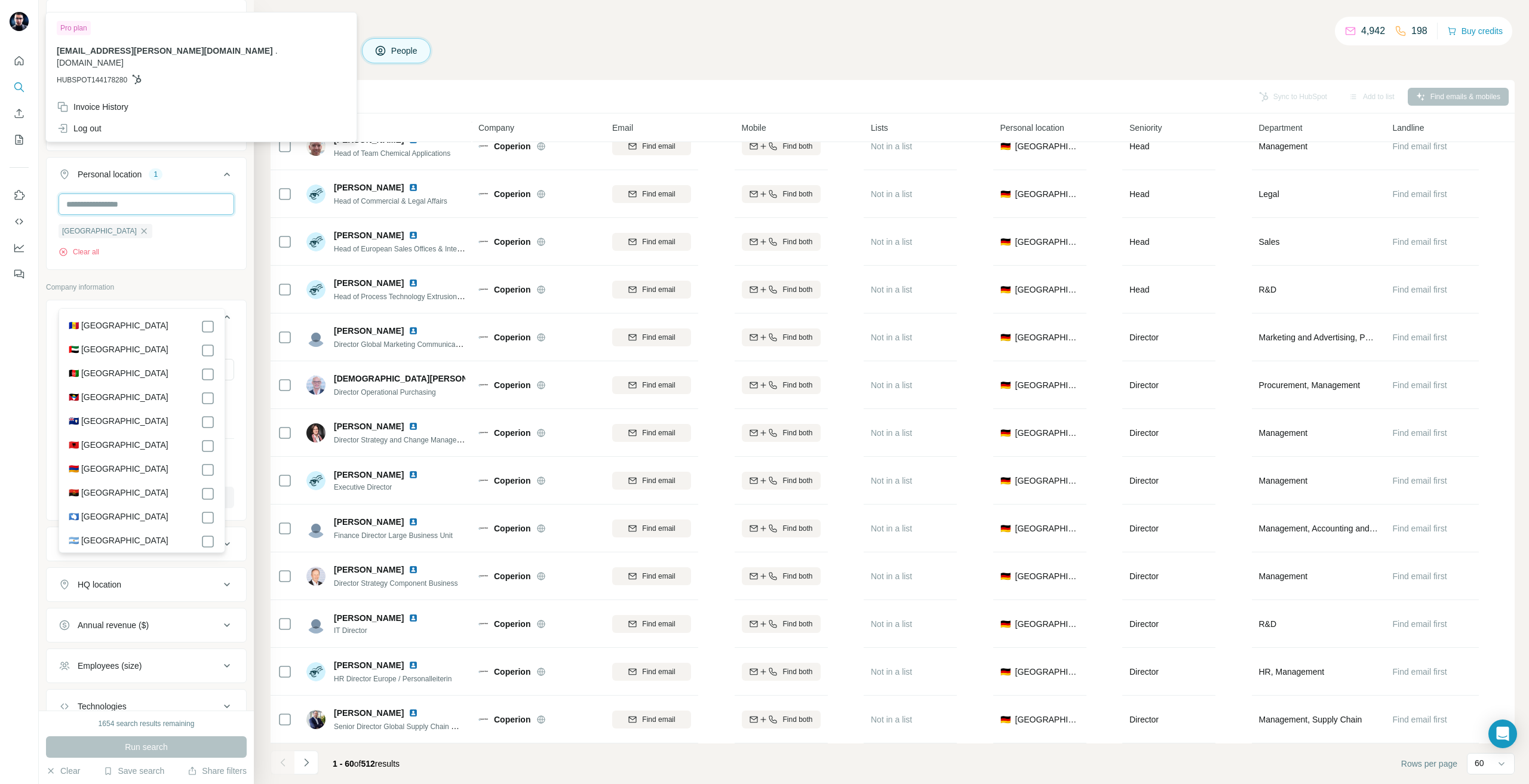
scroll to position [6, 0]
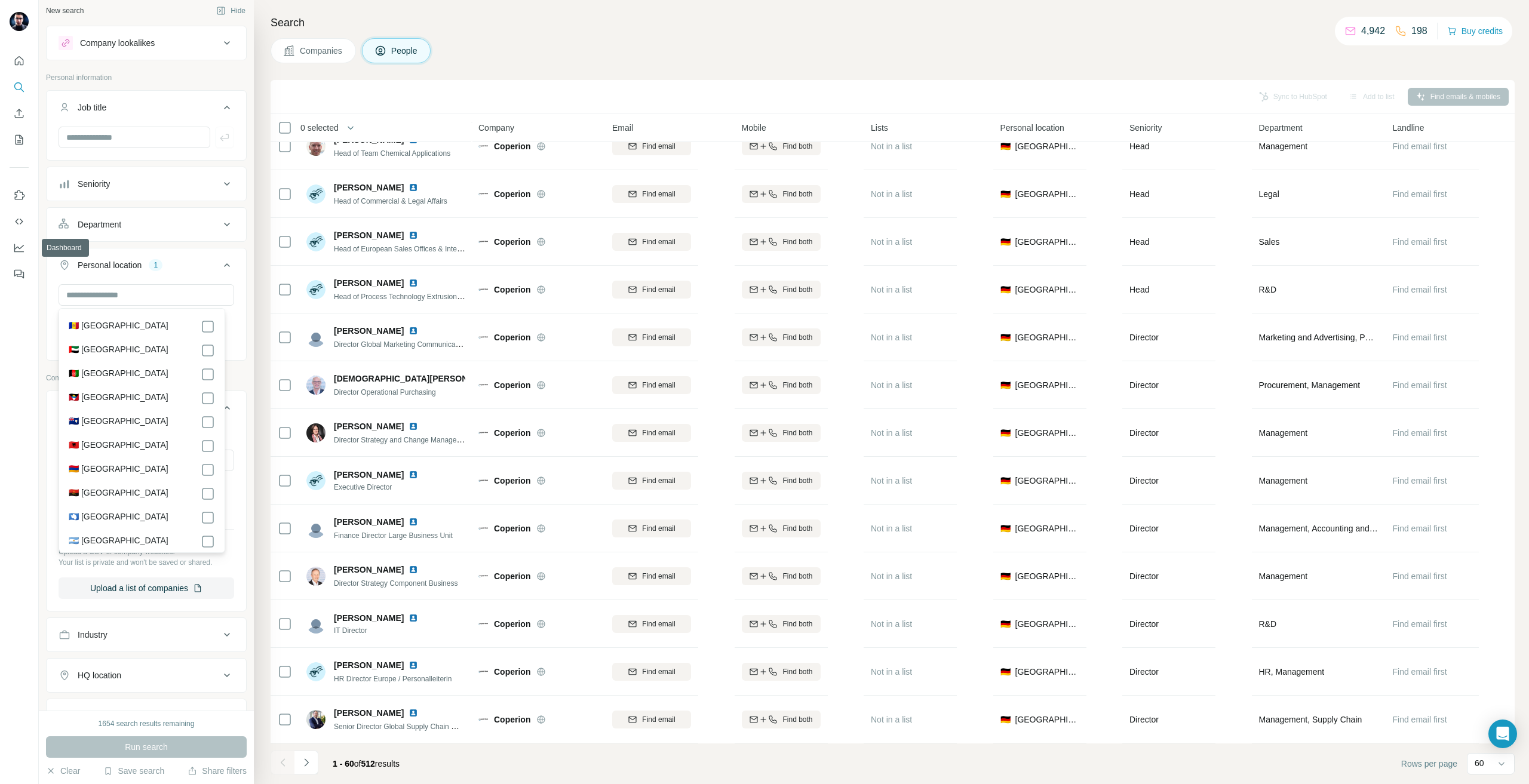
click at [0, 549] on div at bounding box center [19, 392] width 38 height 784
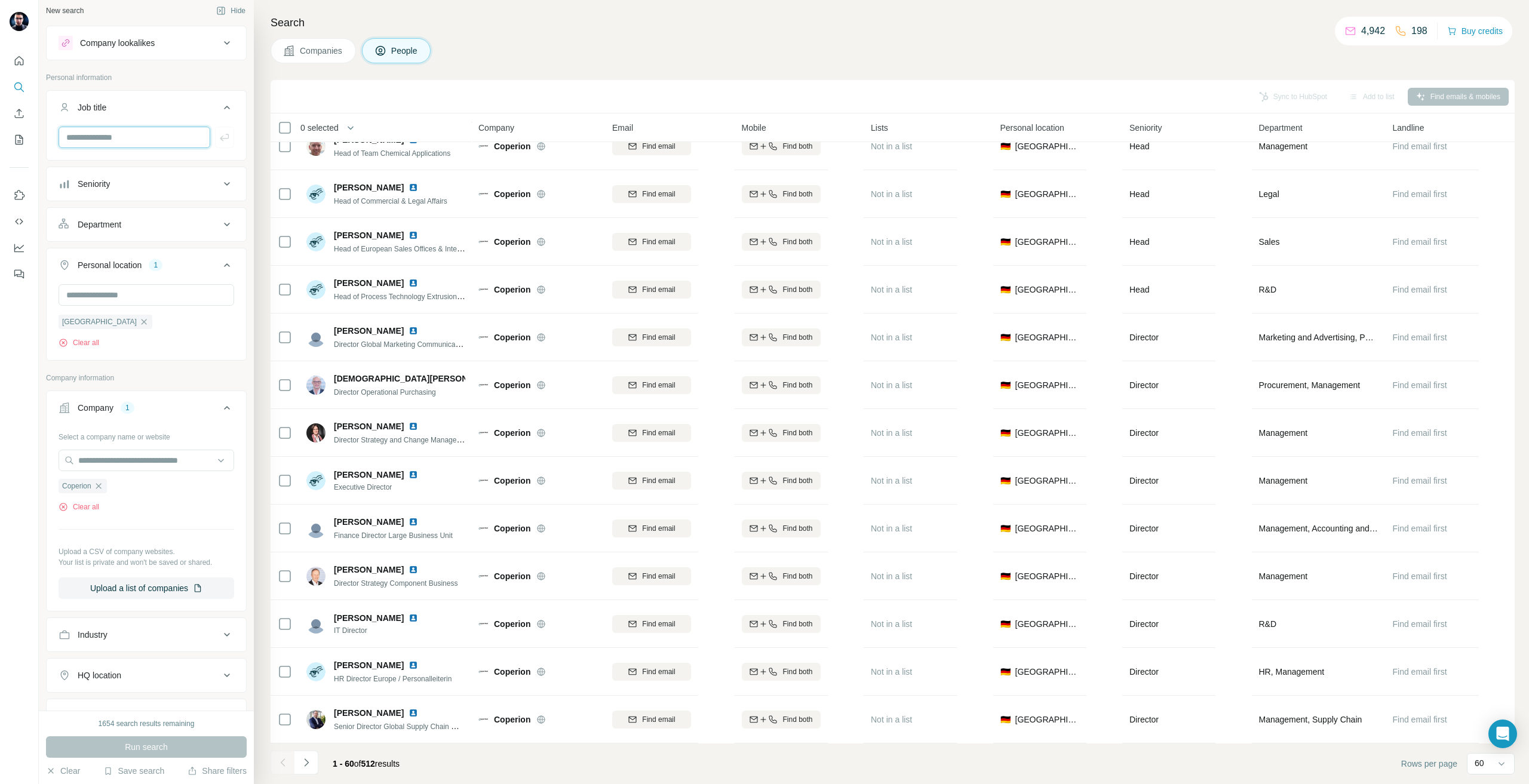
click at [71, 138] on input "text" at bounding box center [134, 138] width 152 height 21
type input "*********"
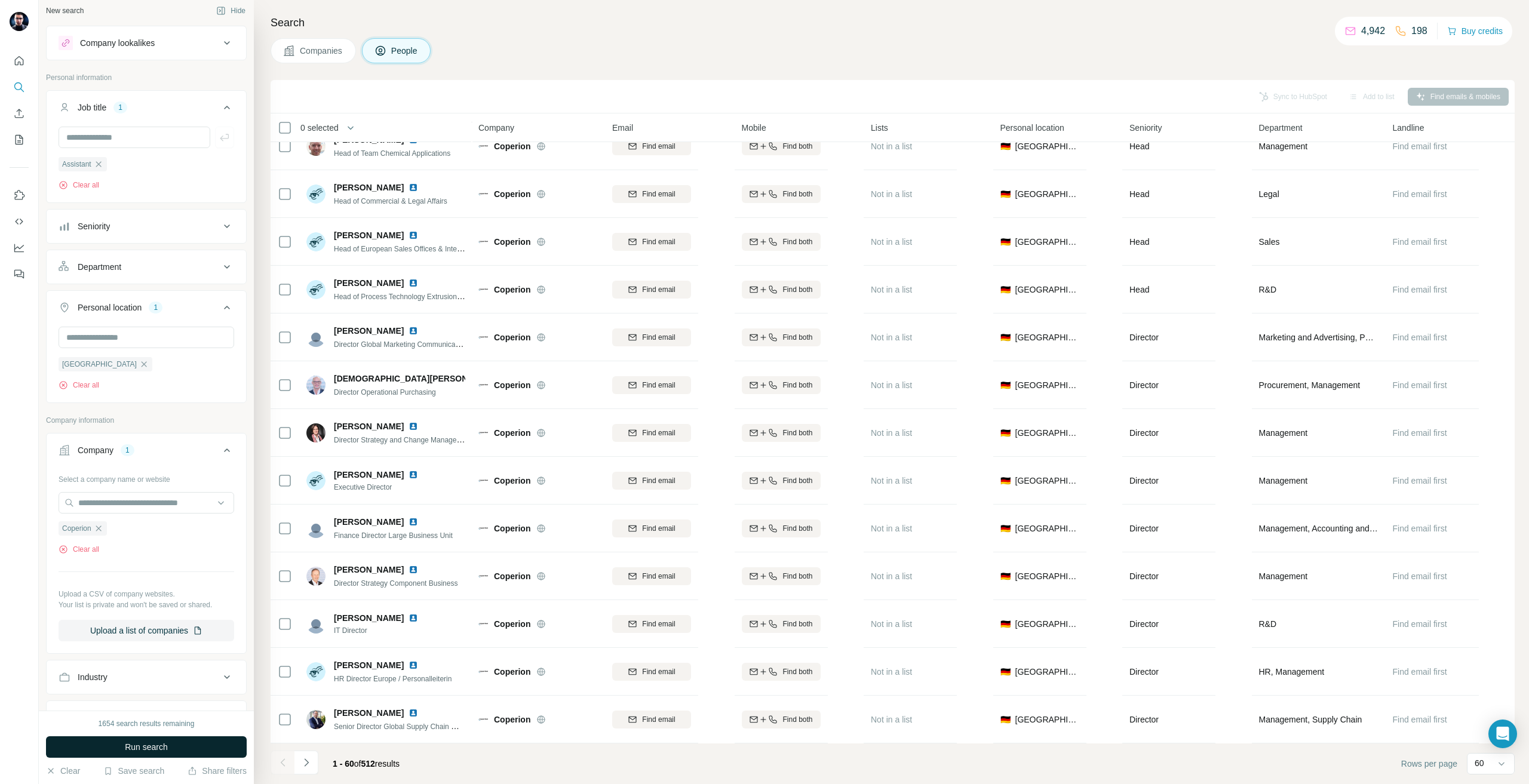
click at [125, 752] on span "Run search" at bounding box center [146, 747] width 43 height 12
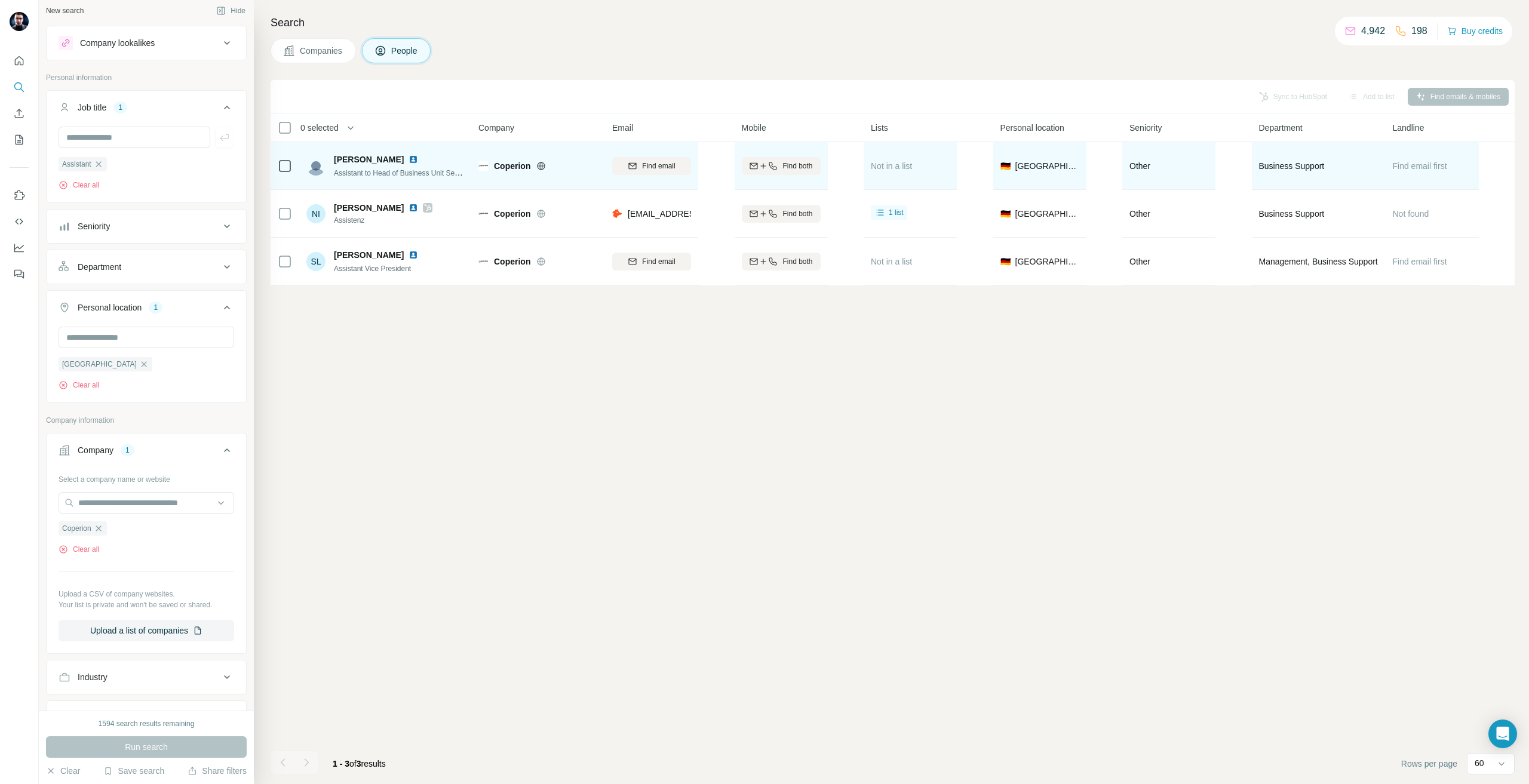
click at [450, 175] on span "Assistant to Head of Business Unit Service" at bounding box center [401, 172] width 135 height 9
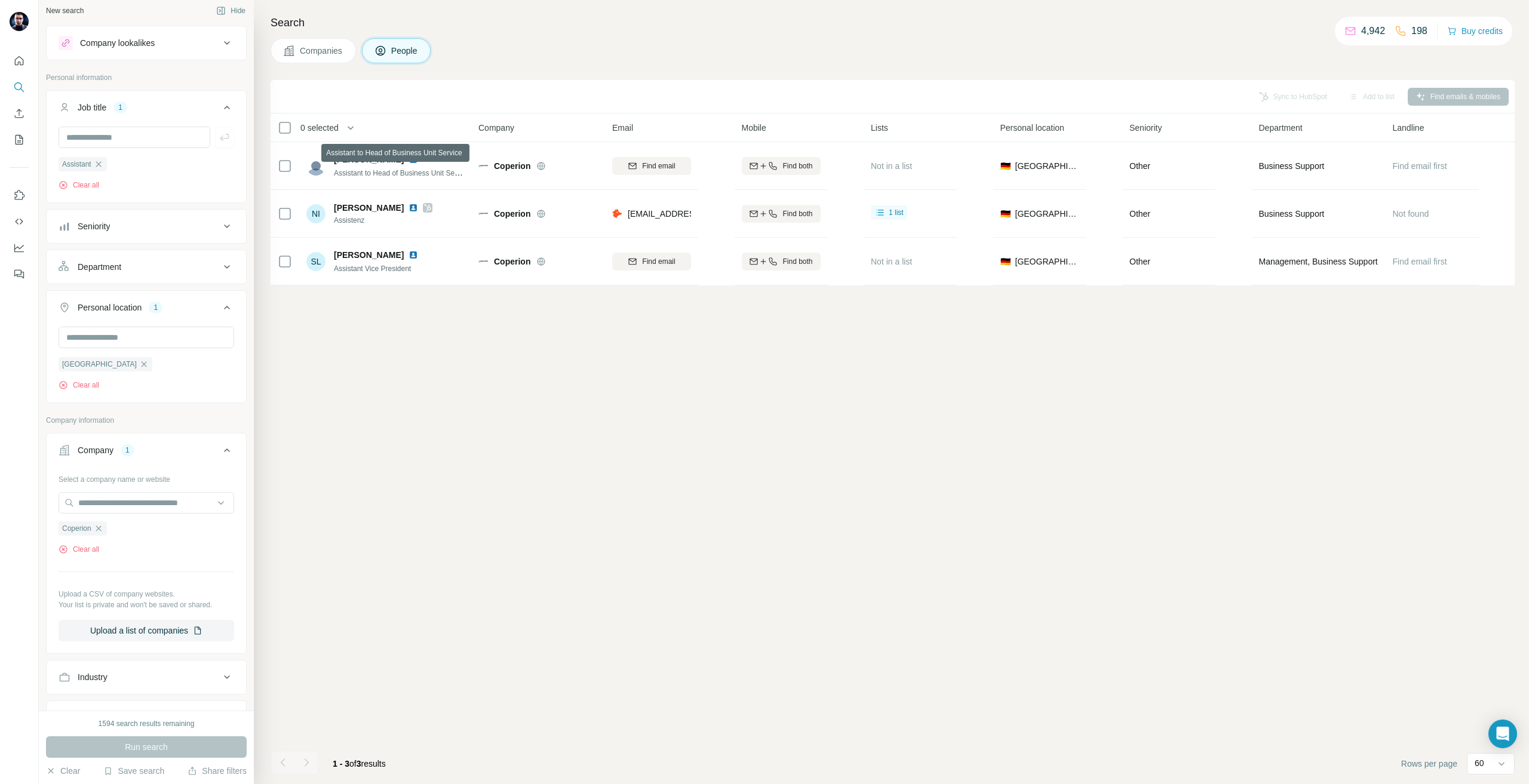
click at [493, 437] on div "Sync to HubSpot Add to list Find emails & mobiles 0 selected People Company Ema…" at bounding box center [893, 432] width 1245 height 704
click at [1283, 90] on button "Sync to HubSpot (1)" at bounding box center [1267, 96] width 96 height 18
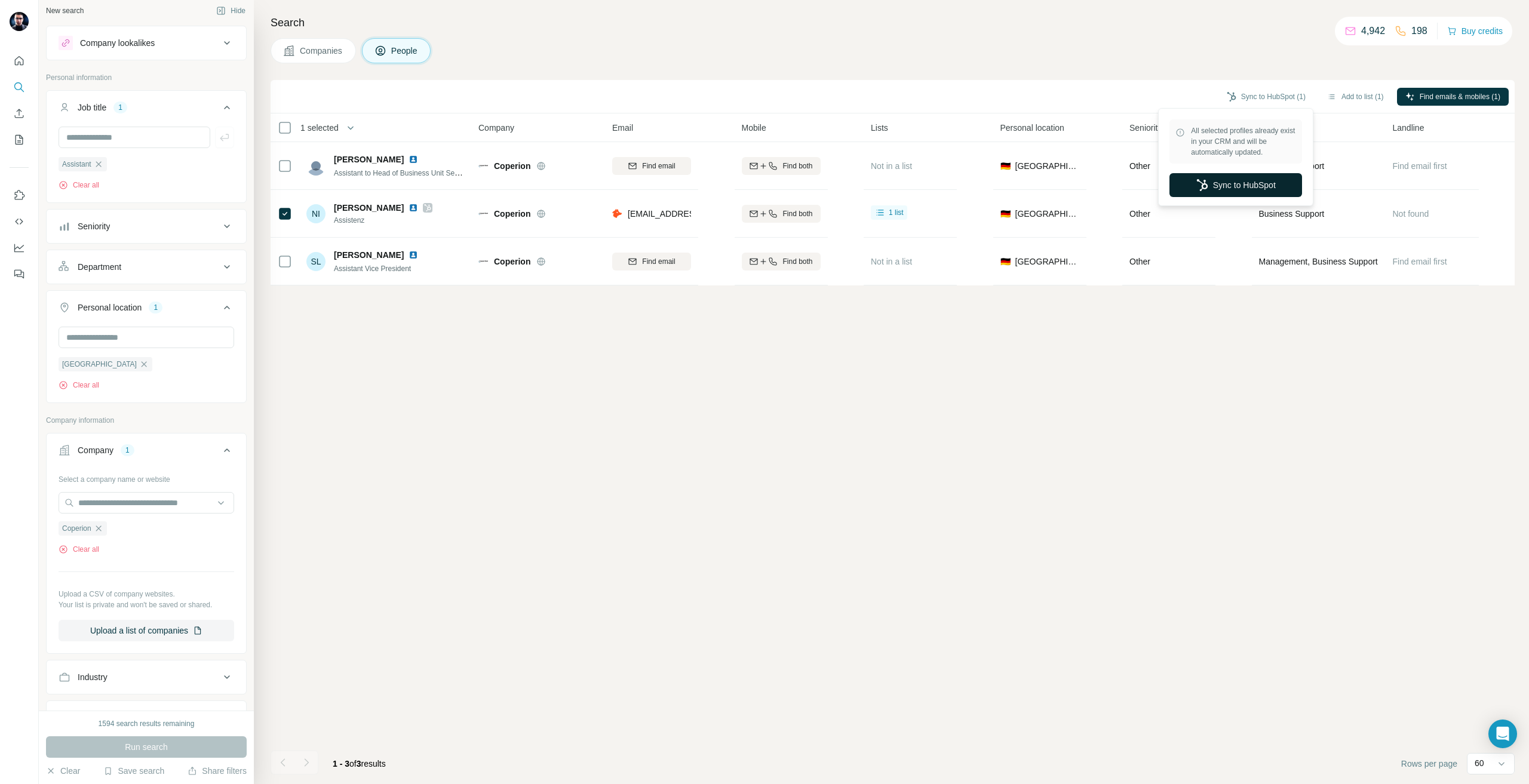
click at [1221, 187] on button "Sync to HubSpot" at bounding box center [1236, 185] width 133 height 24
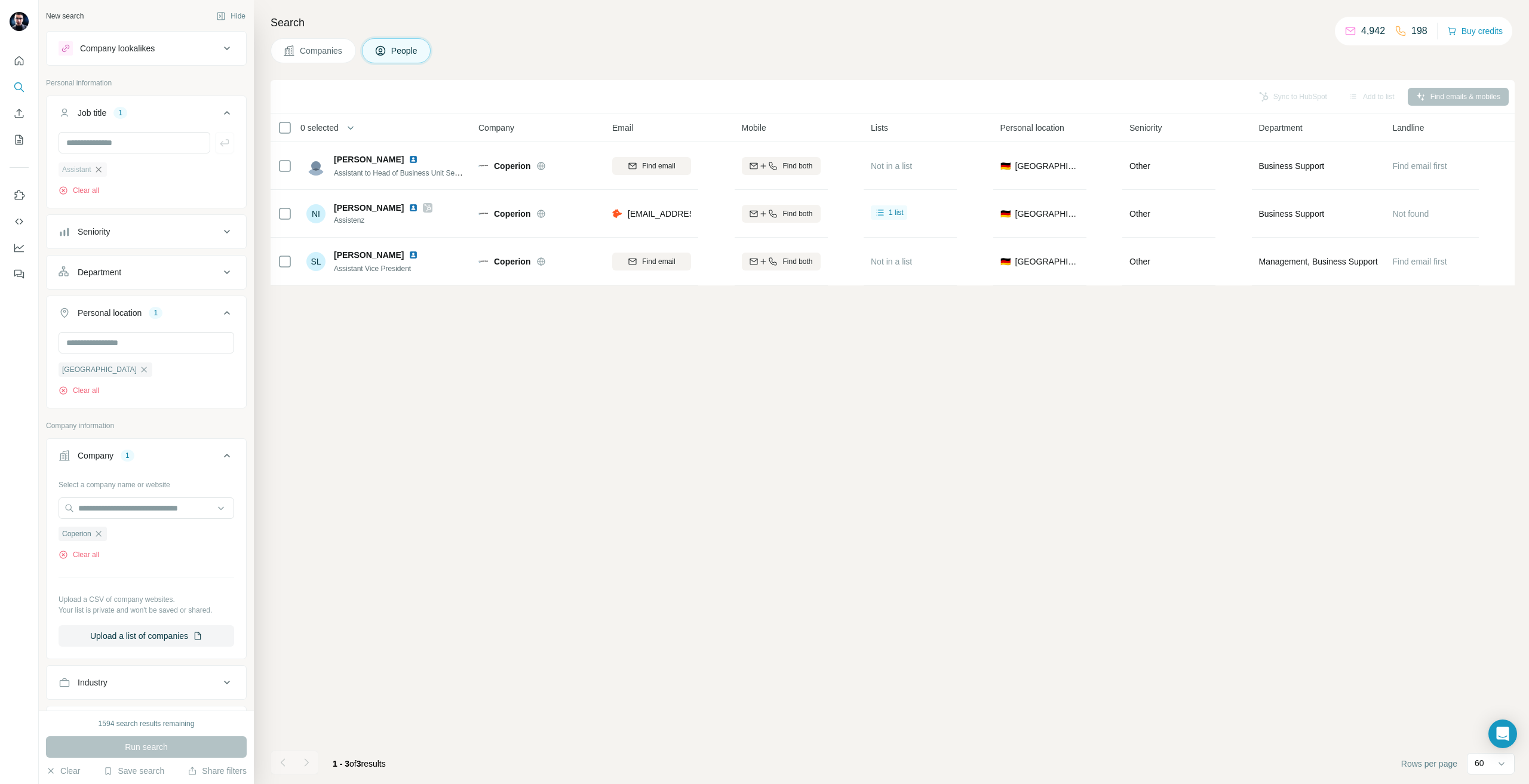
click at [101, 167] on icon "button" at bounding box center [98, 169] width 9 height 9
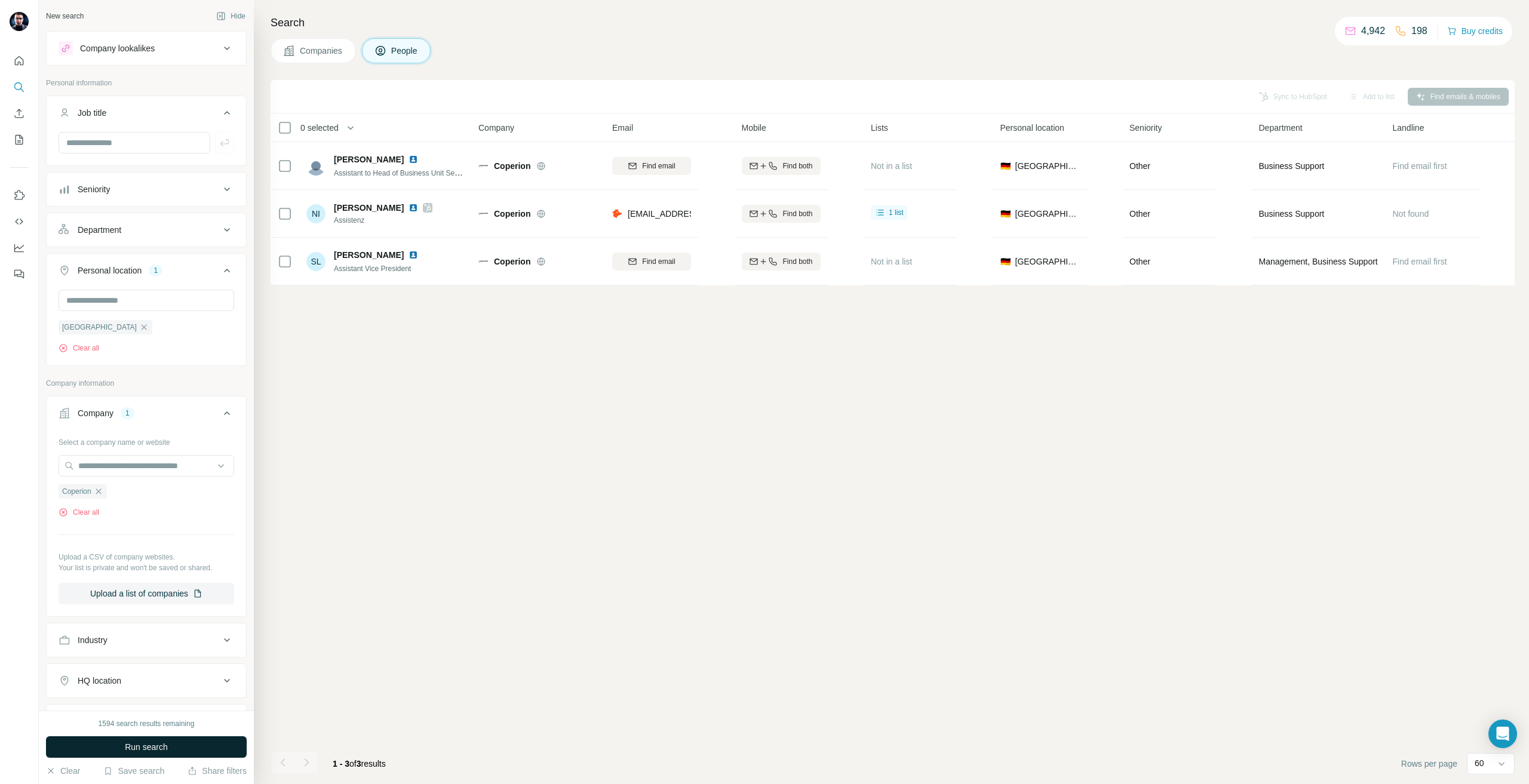
click at [140, 739] on button "Run search" at bounding box center [147, 747] width 201 height 21
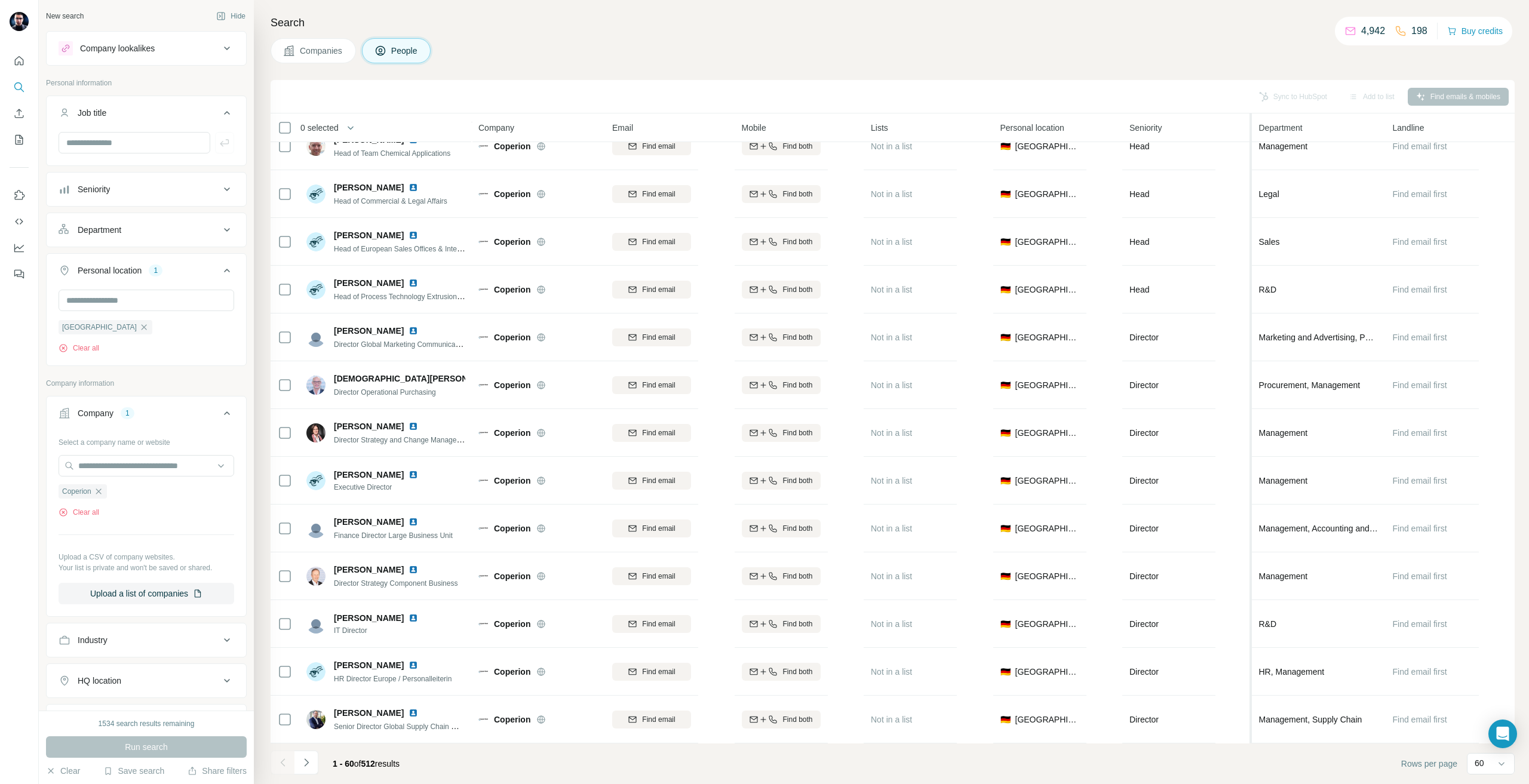
scroll to position [2271, 0]
click at [309, 762] on icon "Navigate to next page" at bounding box center [307, 763] width 12 height 12
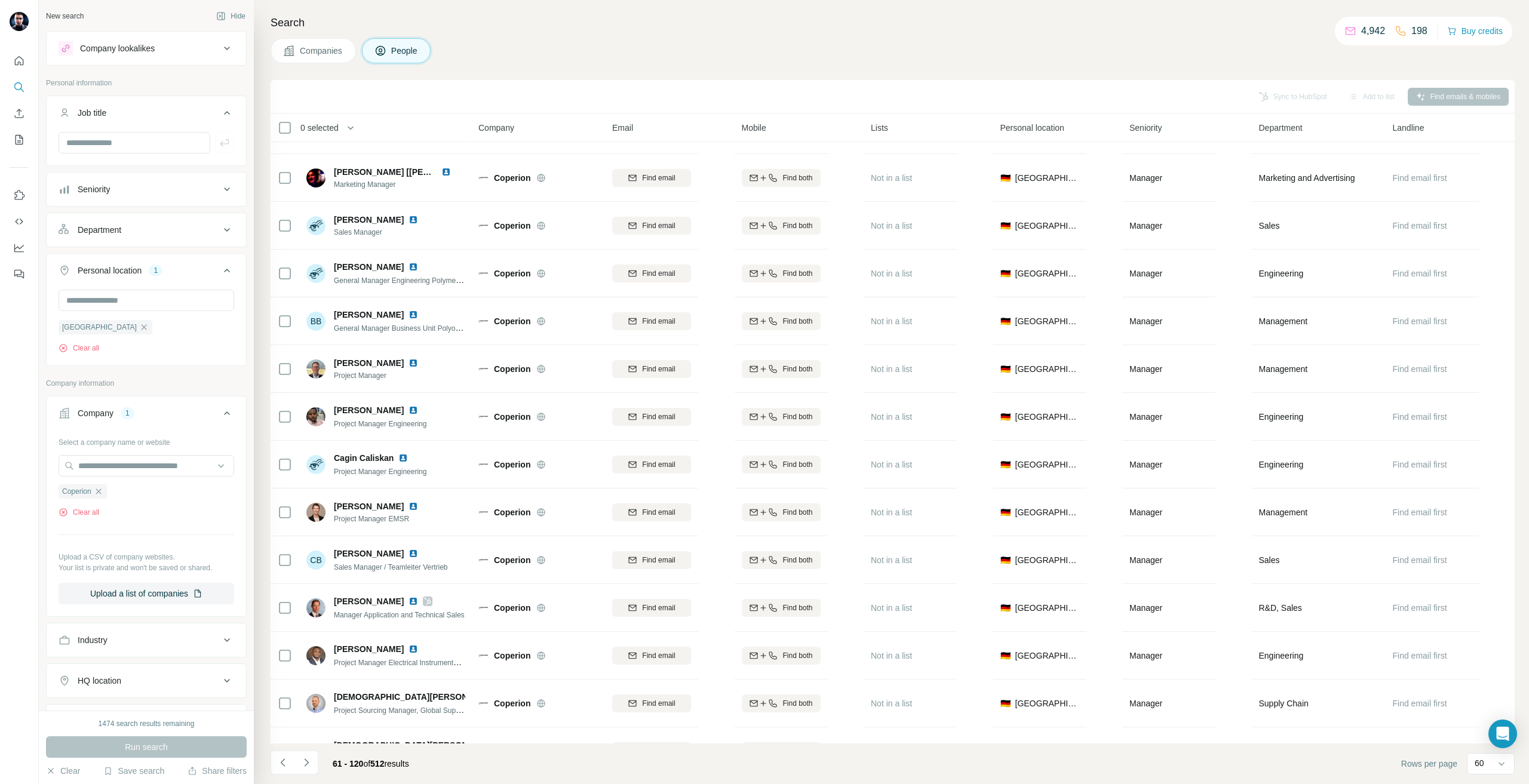
scroll to position [836, 0]
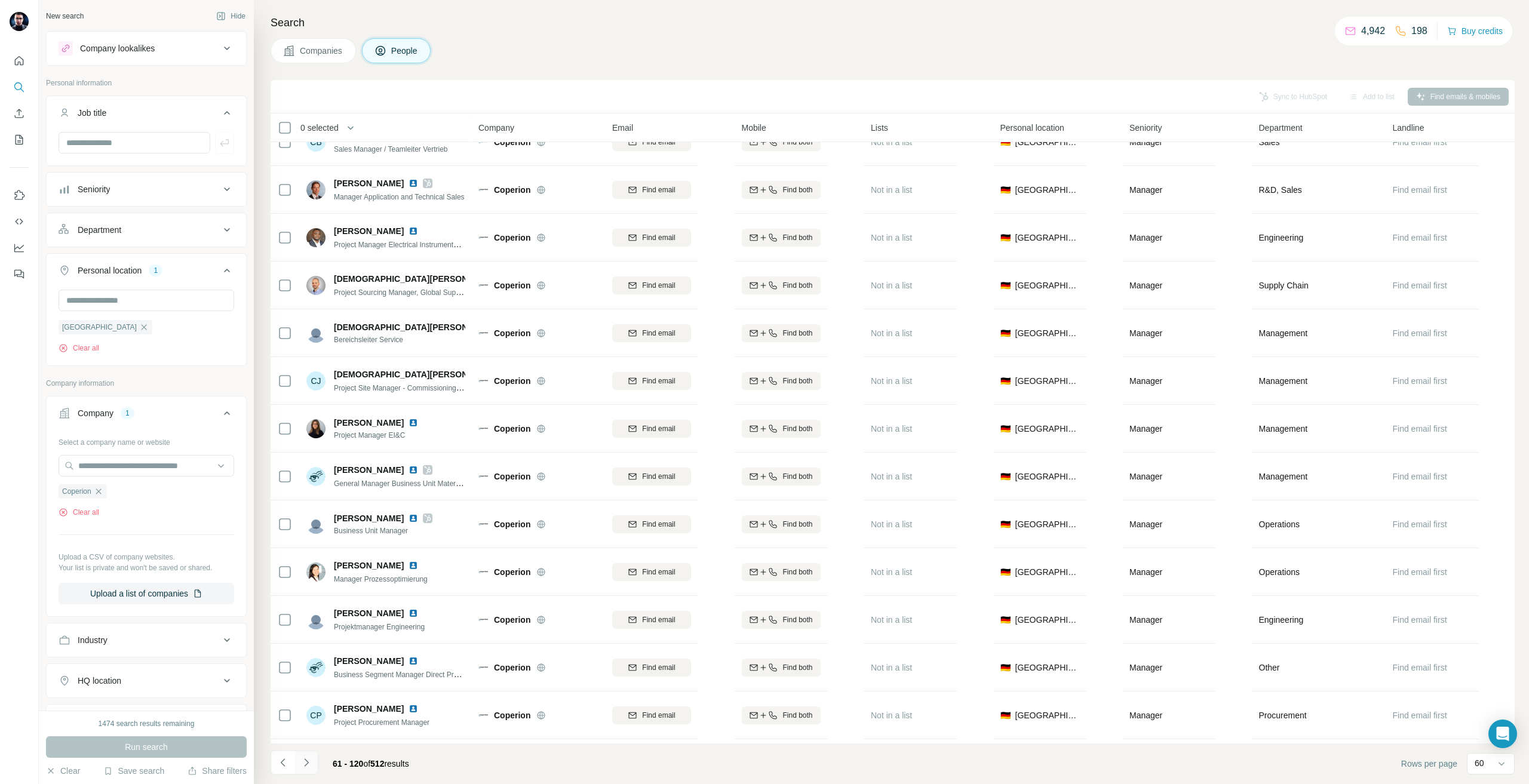
click at [314, 756] on button "Navigate to next page" at bounding box center [307, 763] width 24 height 24
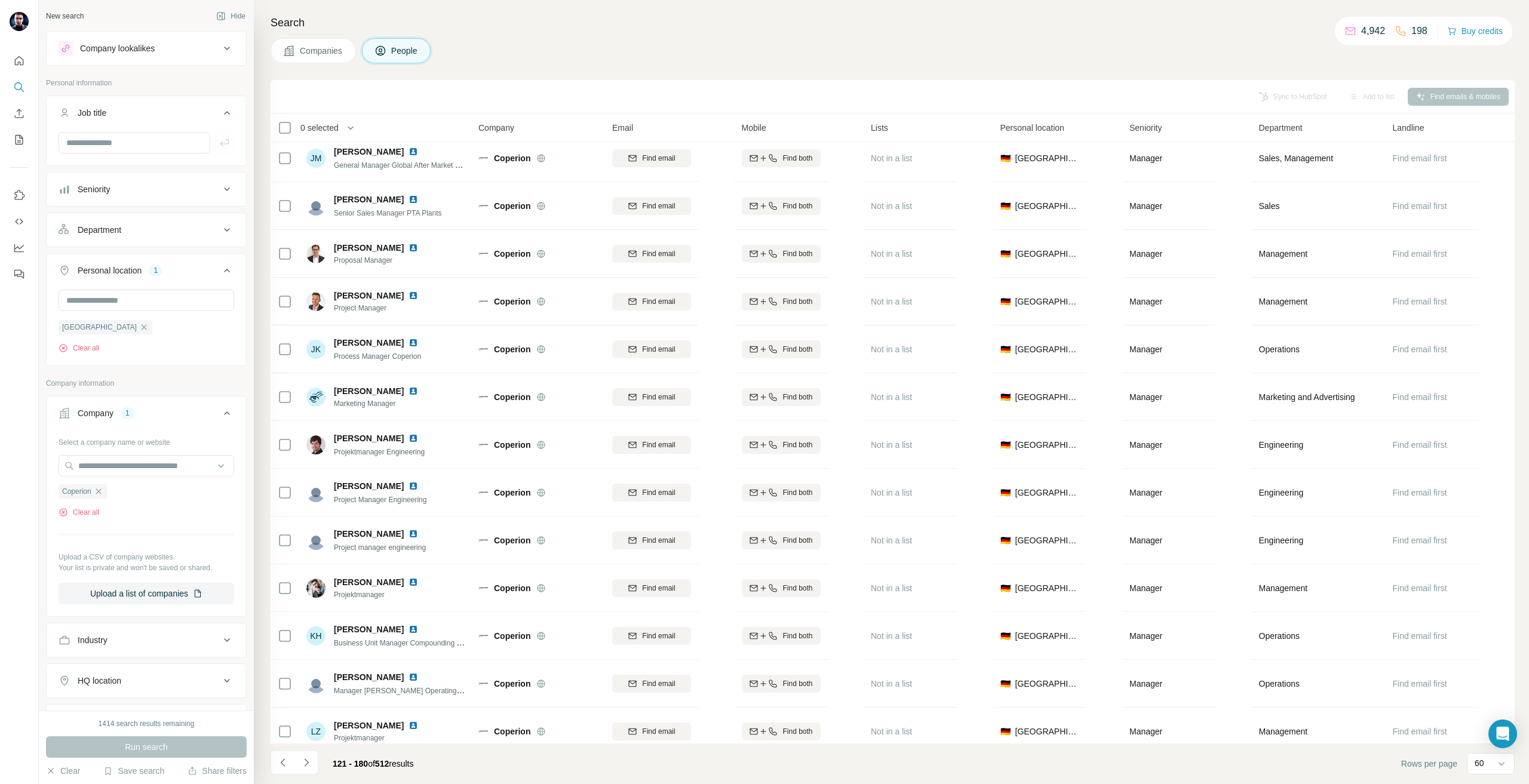
scroll to position [418, 0]
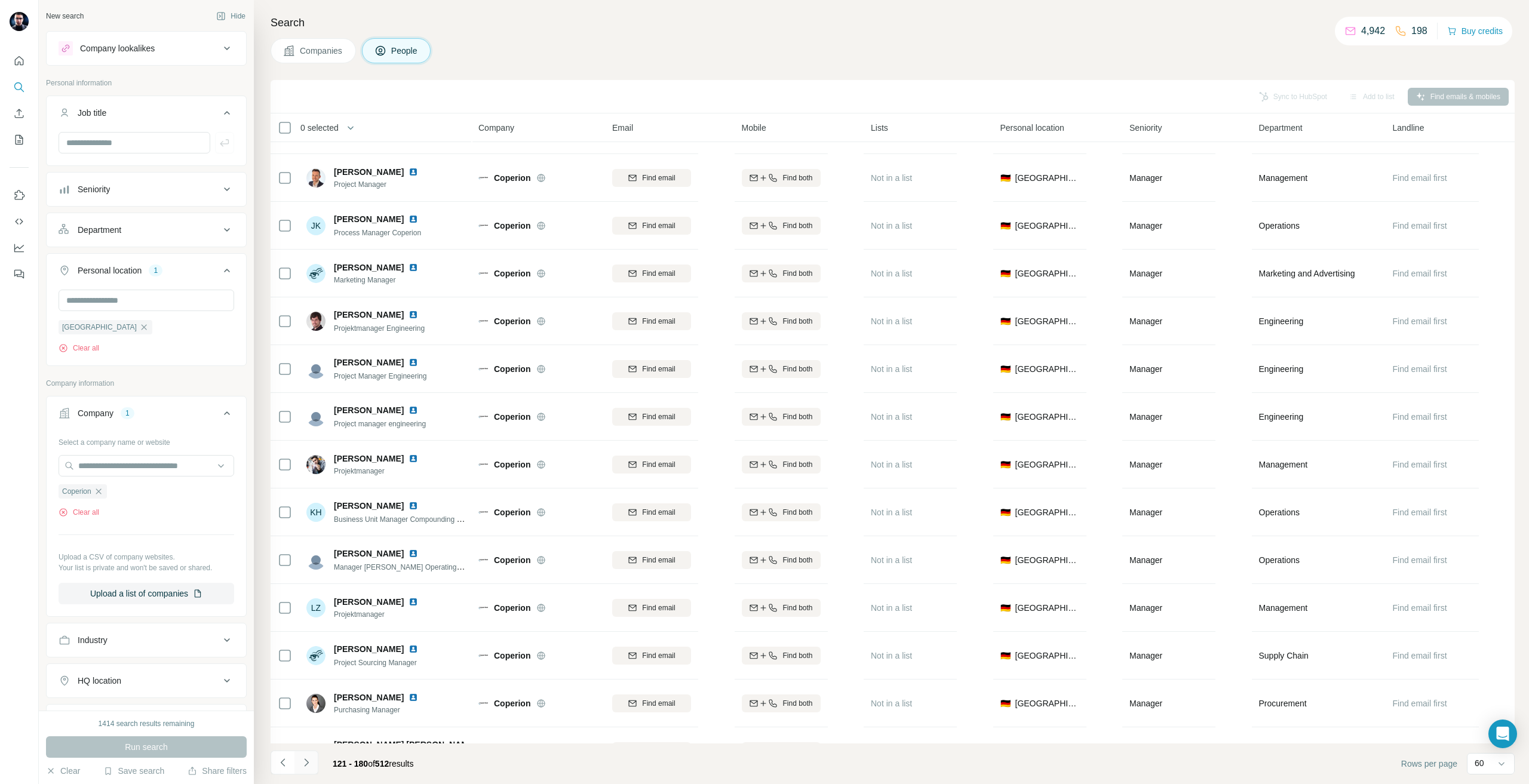
click at [302, 763] on icon "Navigate to next page" at bounding box center [307, 763] width 12 height 12
